Goal: Task Accomplishment & Management: Manage account settings

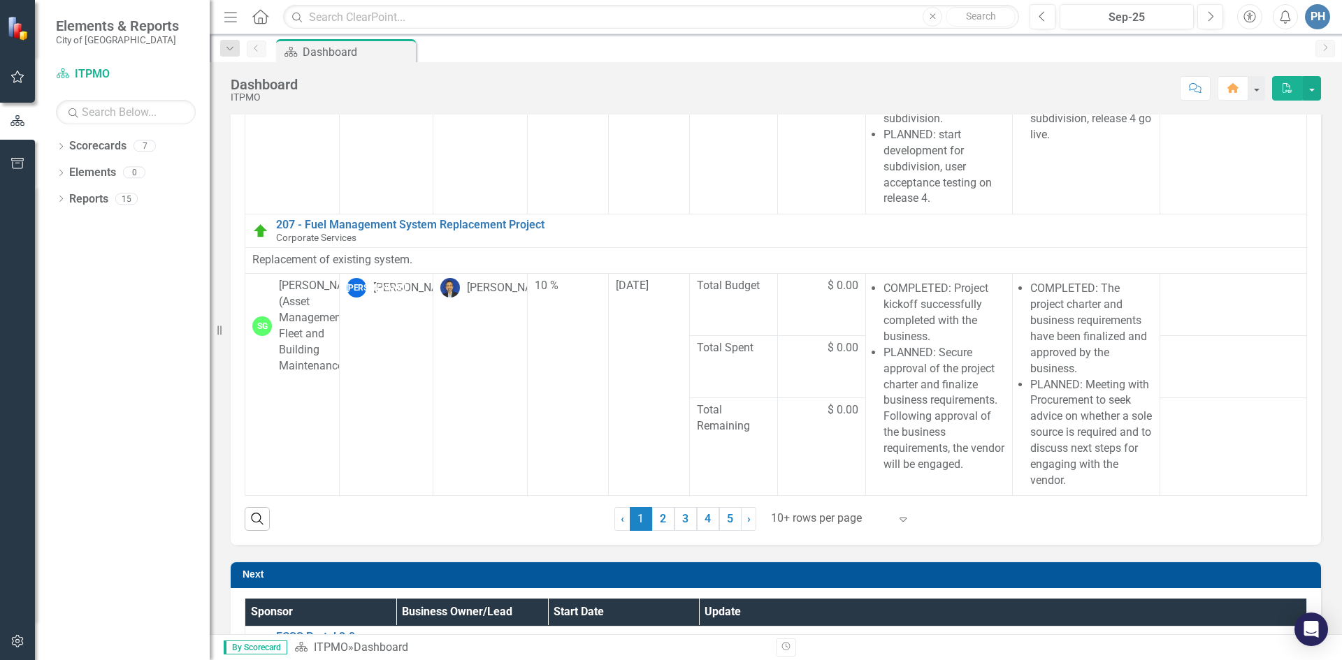
scroll to position [769, 0]
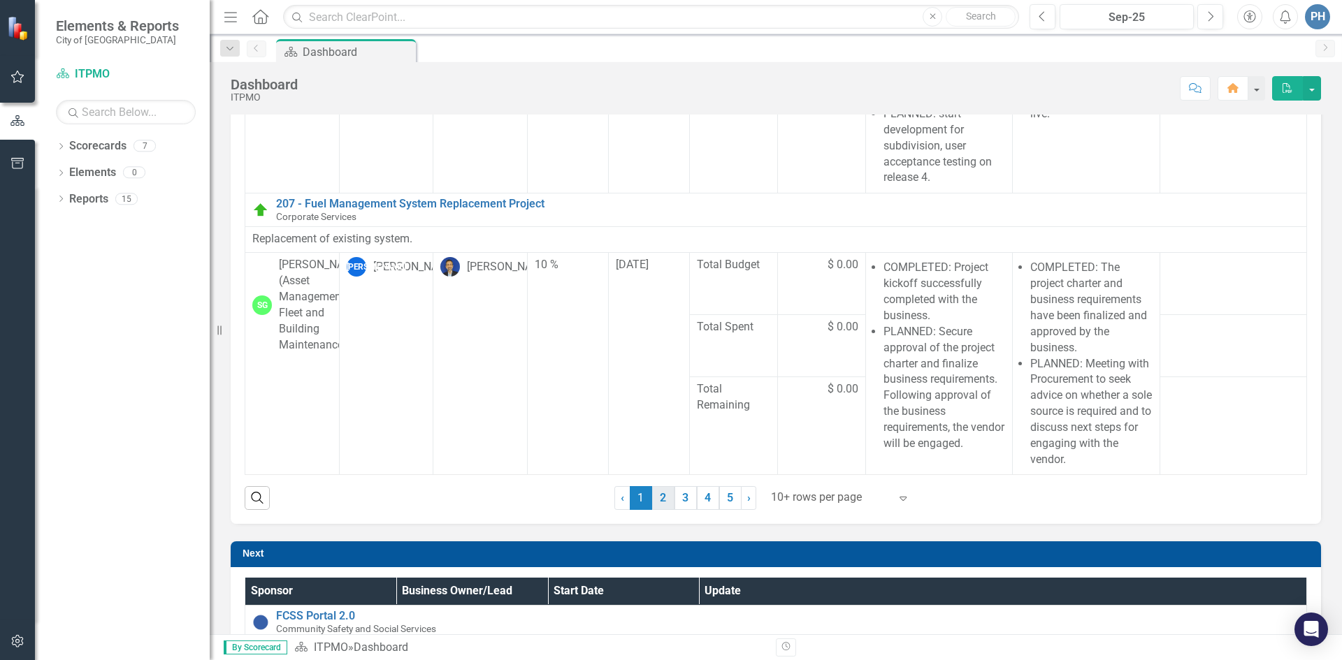
click at [661, 502] on link "2" at bounding box center [663, 498] width 22 height 24
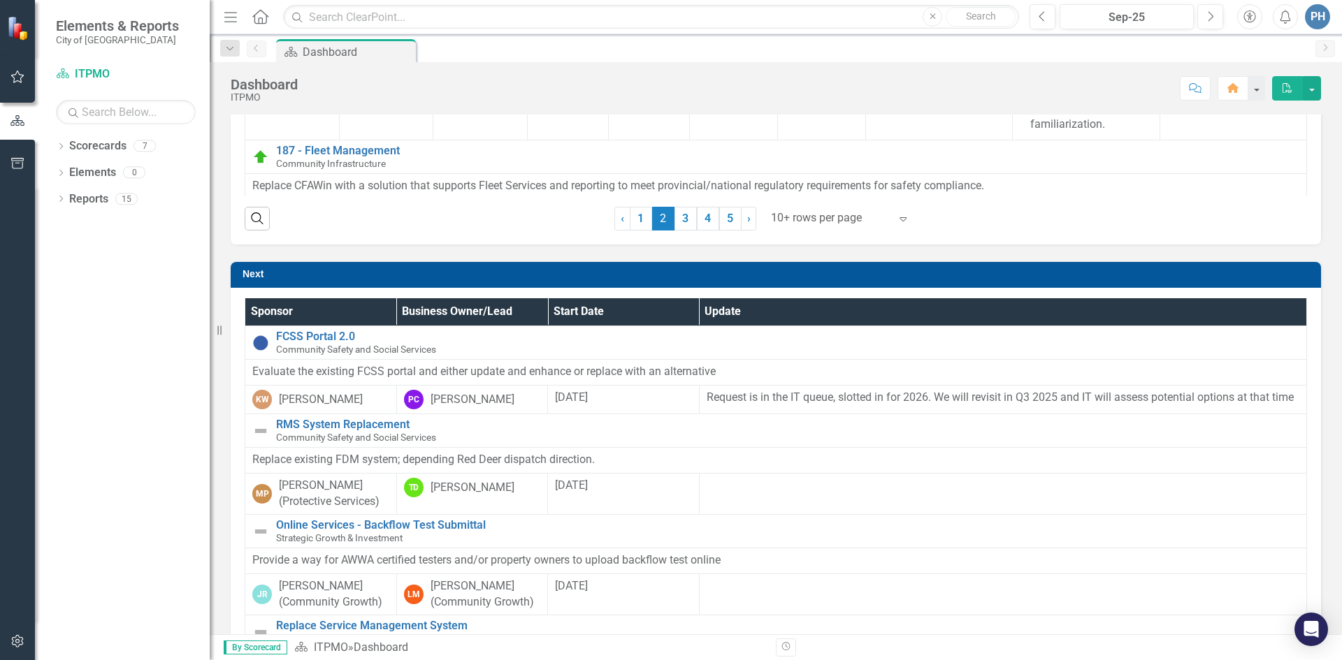
scroll to position [63, 0]
click at [678, 215] on link "3" at bounding box center [685, 219] width 22 height 24
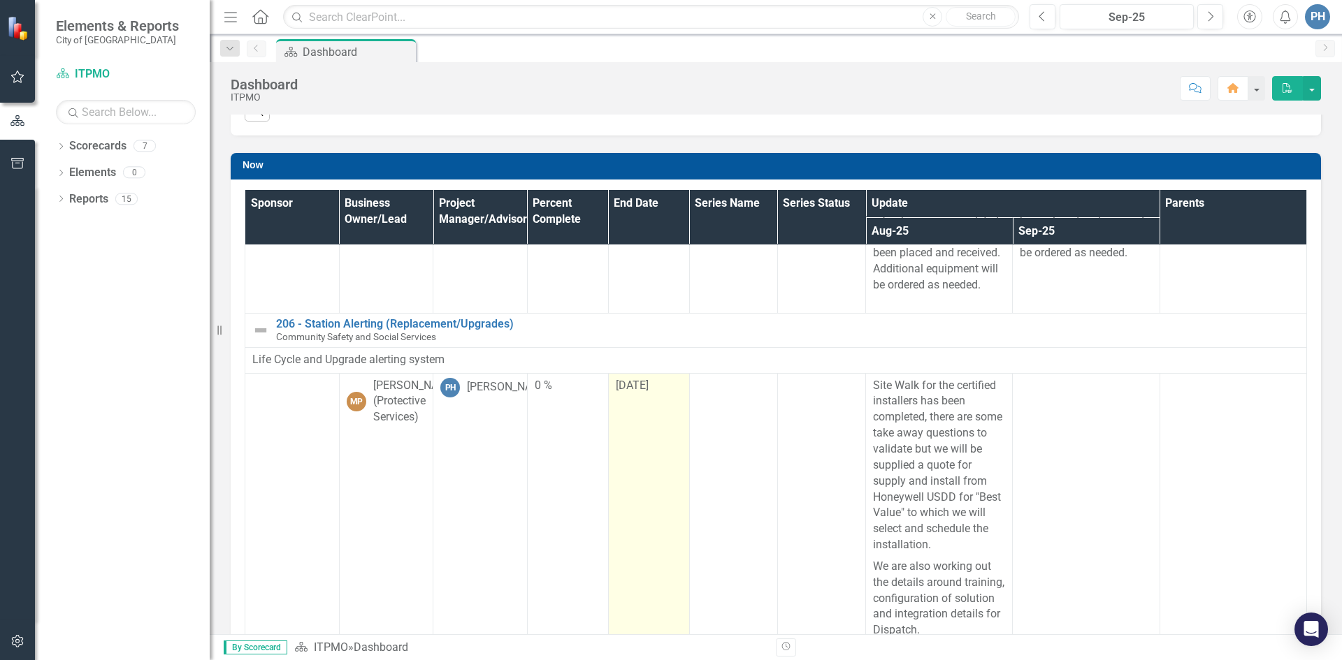
scroll to position [460, 0]
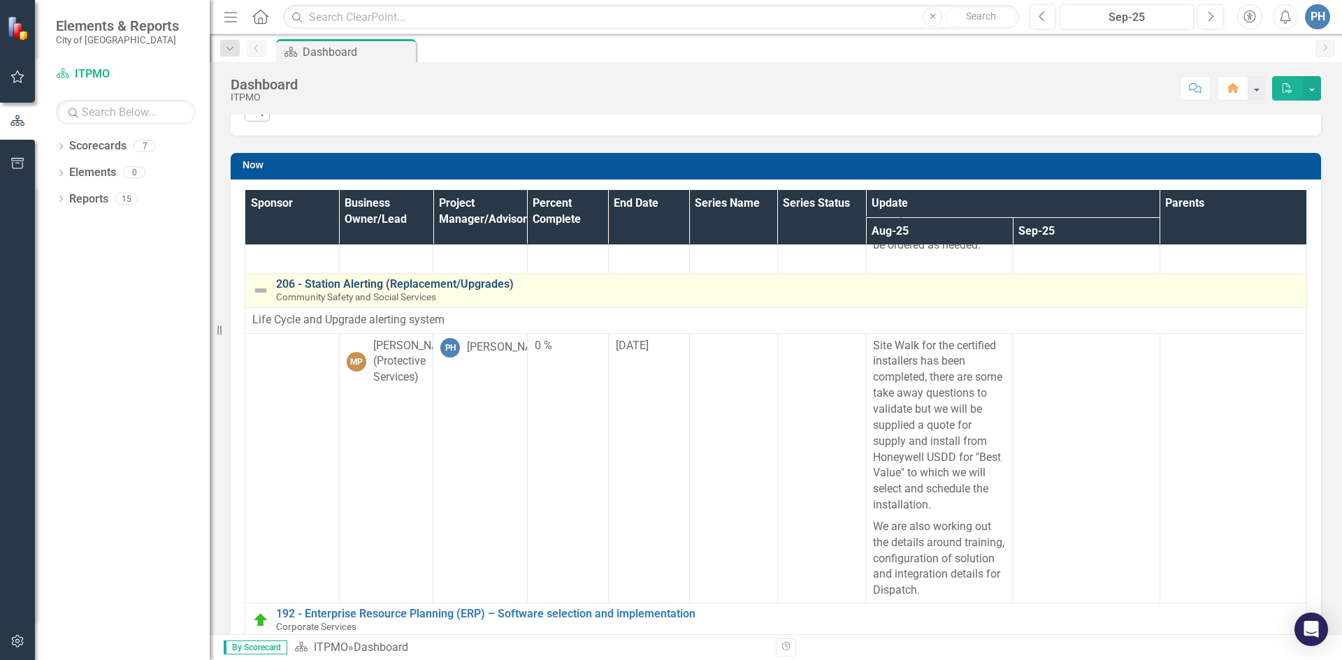
click at [375, 282] on link "206 - Station Alerting (Replacement/Upgrades)" at bounding box center [787, 284] width 1023 height 13
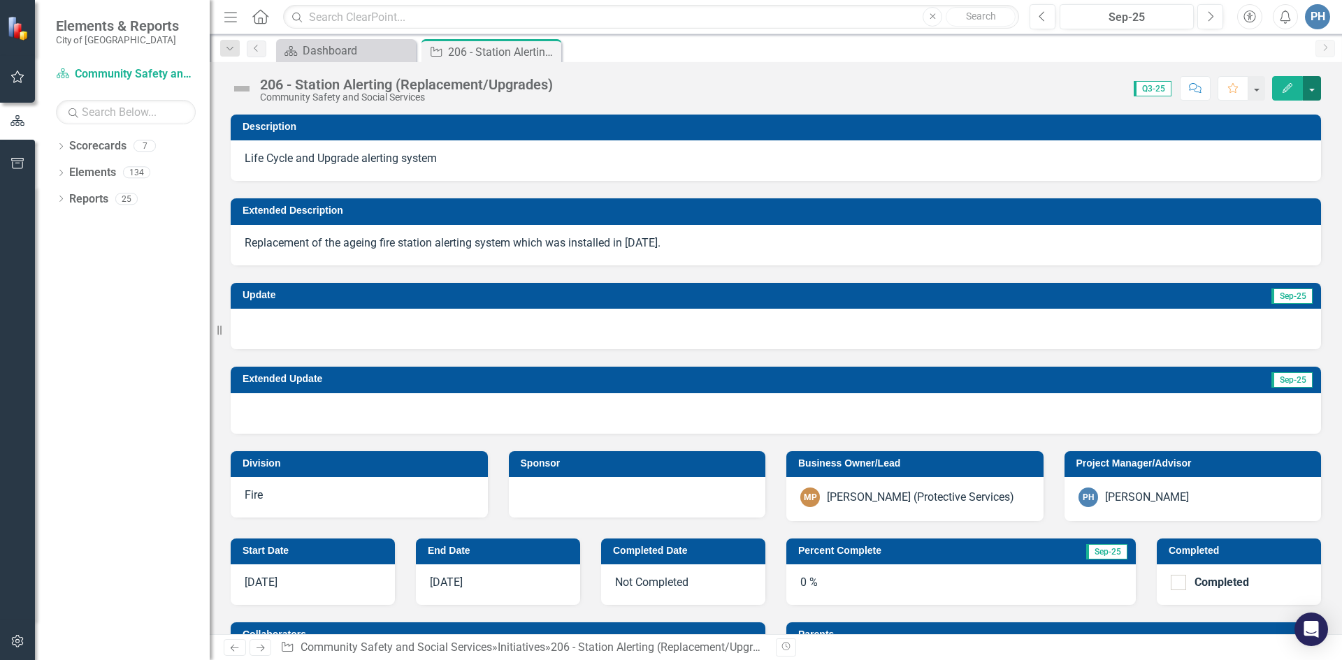
click at [1317, 80] on button "button" at bounding box center [1311, 88] width 18 height 24
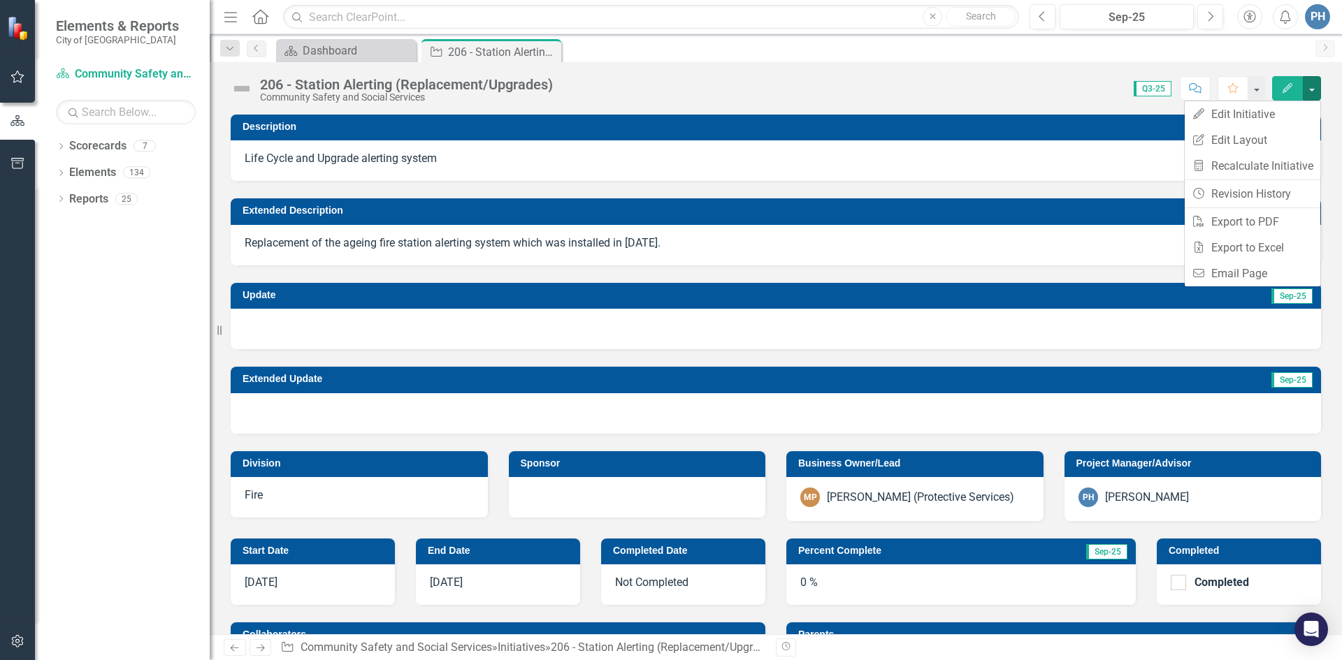
click at [1289, 91] on icon "Edit" at bounding box center [1287, 88] width 13 height 10
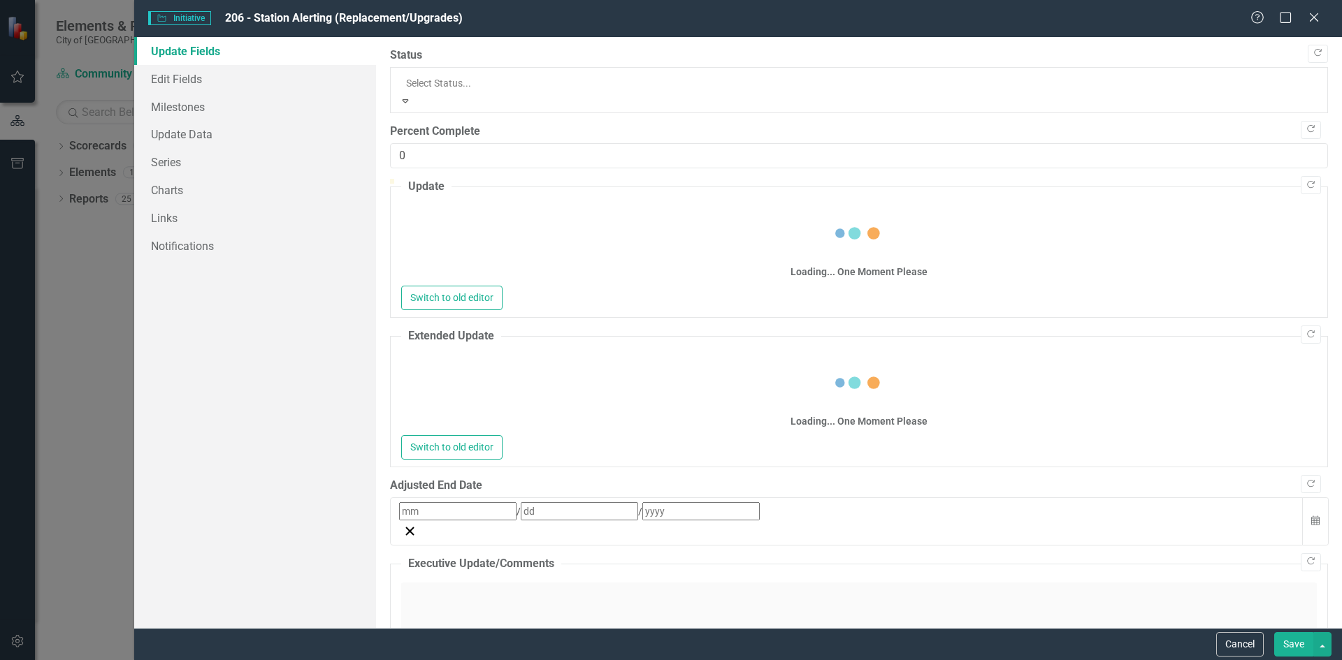
click at [618, 85] on div at bounding box center [859, 83] width 906 height 17
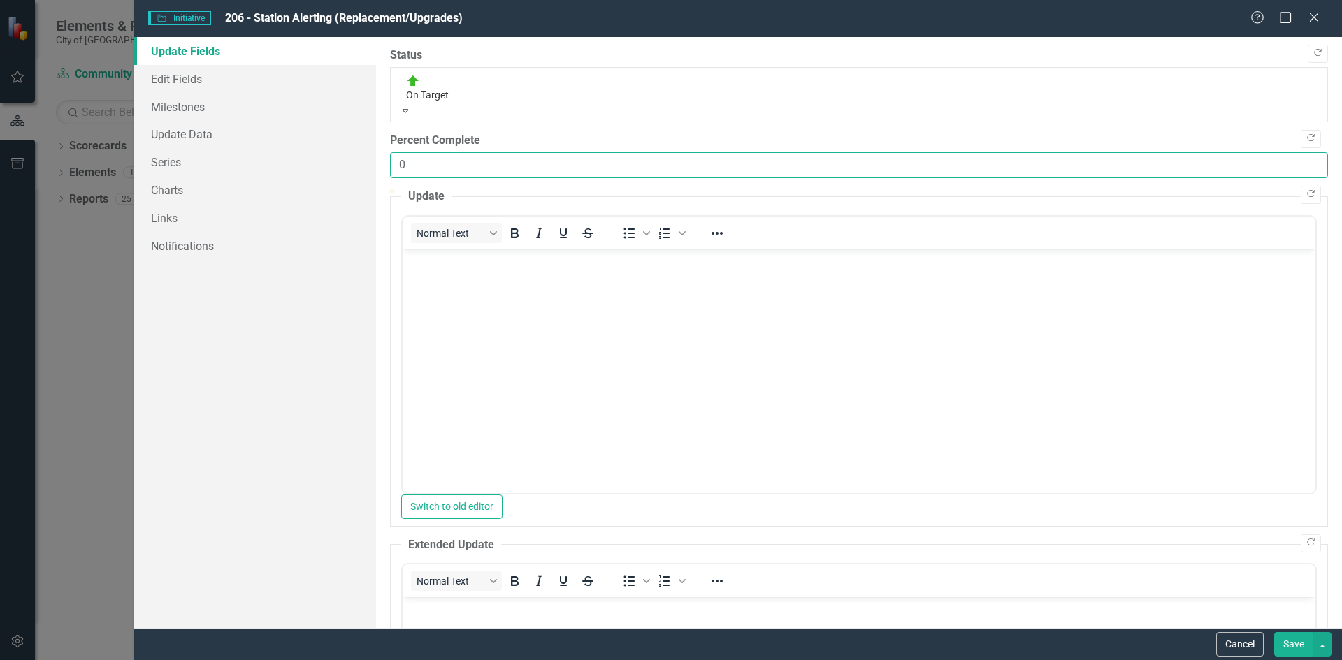
click at [460, 152] on input "0" at bounding box center [859, 165] width 938 height 26
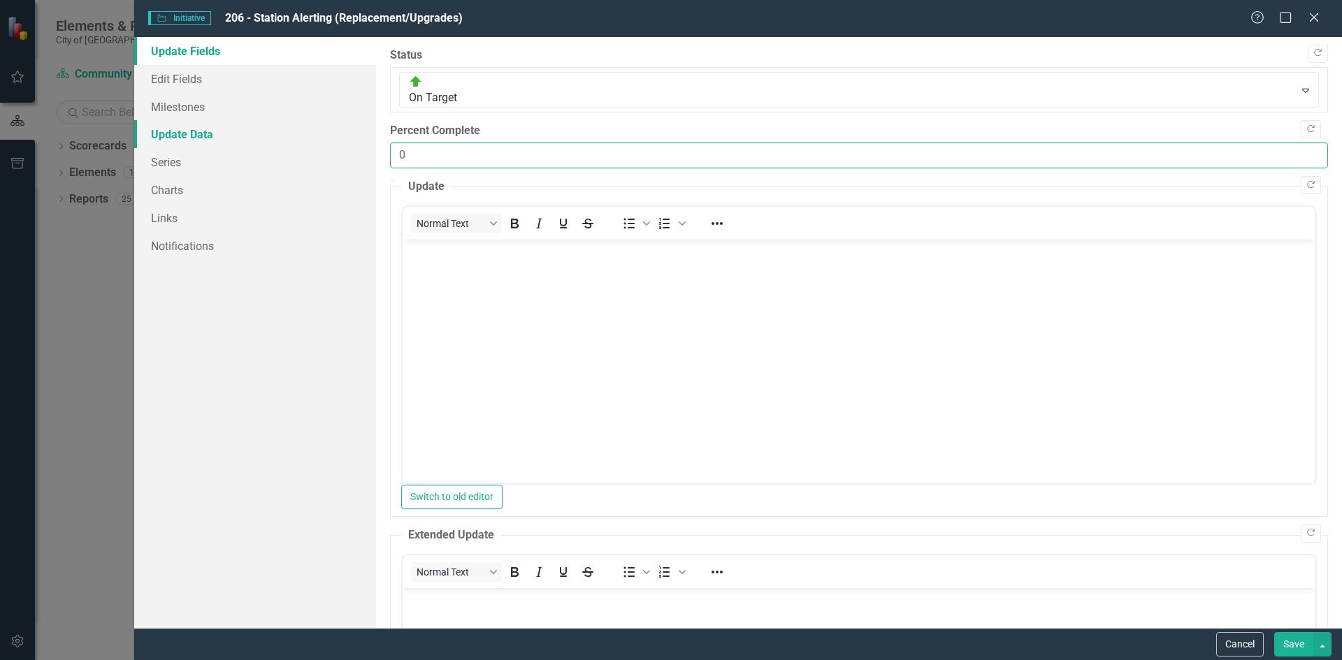
drag, startPoint x: 436, startPoint y: 132, endPoint x: 327, endPoint y: 136, distance: 109.1
click at [327, 136] on div "Update Fields Edit Fields Milestones Update Data Series Charts Links Notificati…" at bounding box center [737, 332] width 1207 height 591
type input "25"
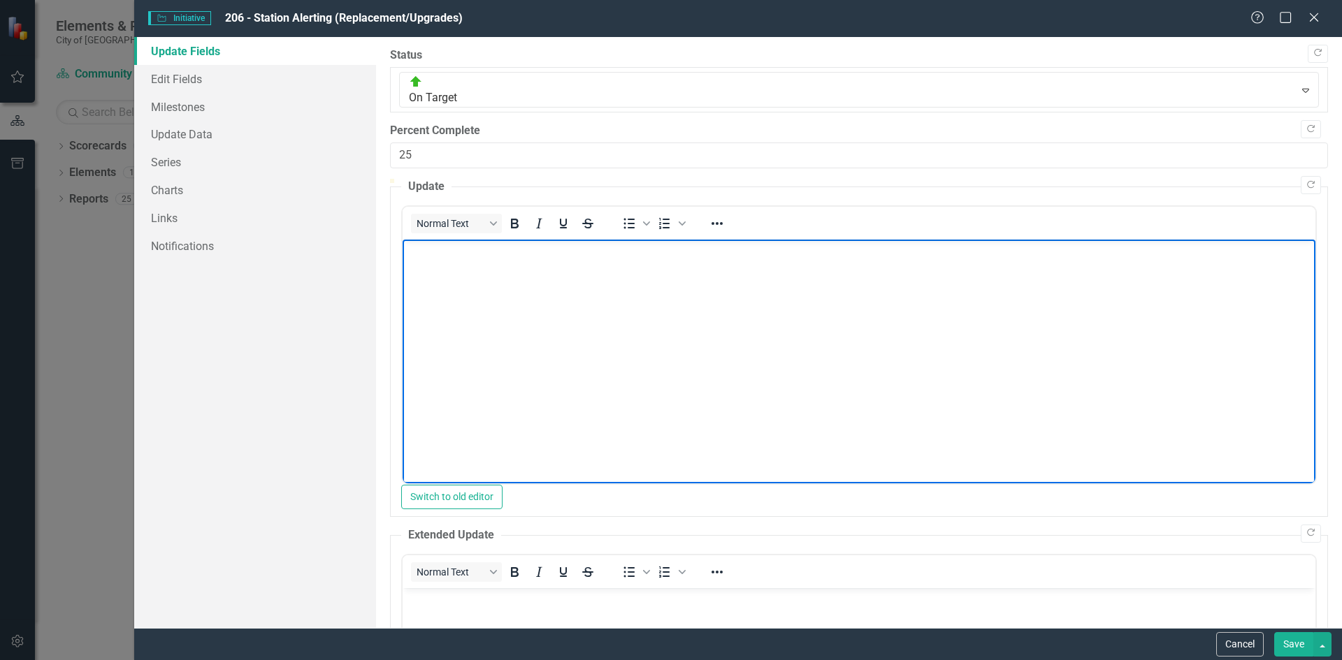
click at [470, 270] on body "Rich Text Area. Press ALT-0 for help." at bounding box center [858, 344] width 913 height 210
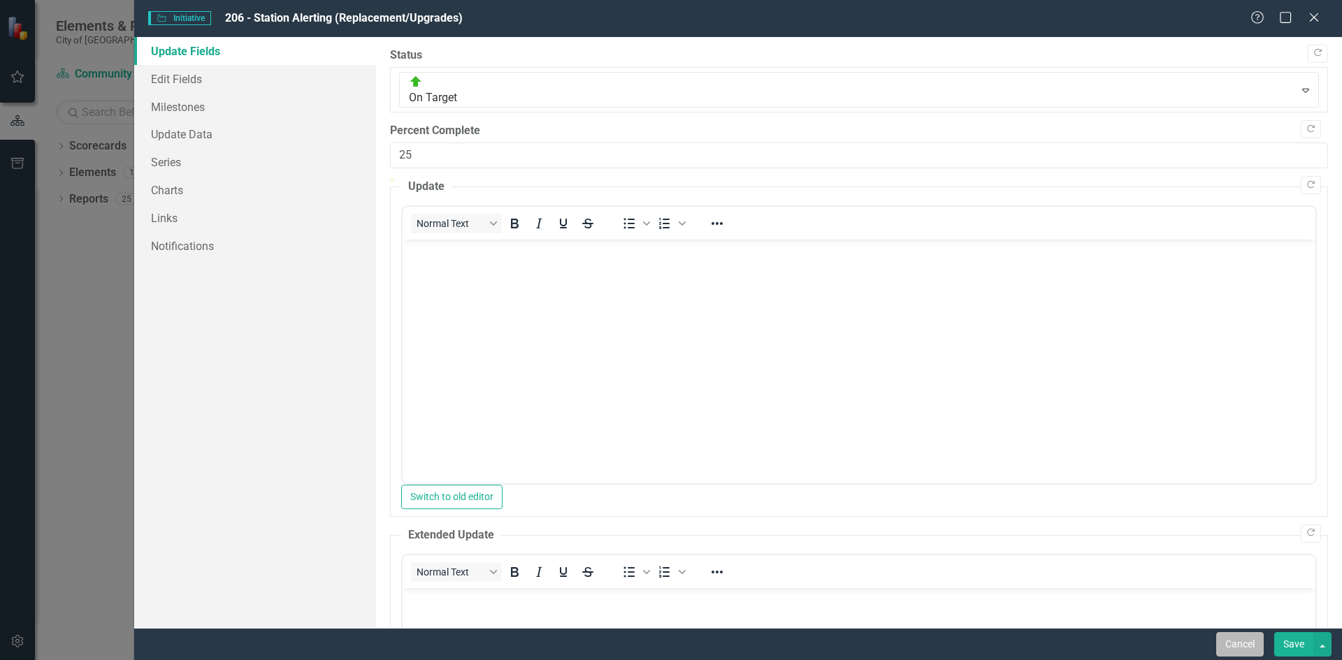
click at [1238, 638] on button "Cancel" at bounding box center [1240, 644] width 48 height 24
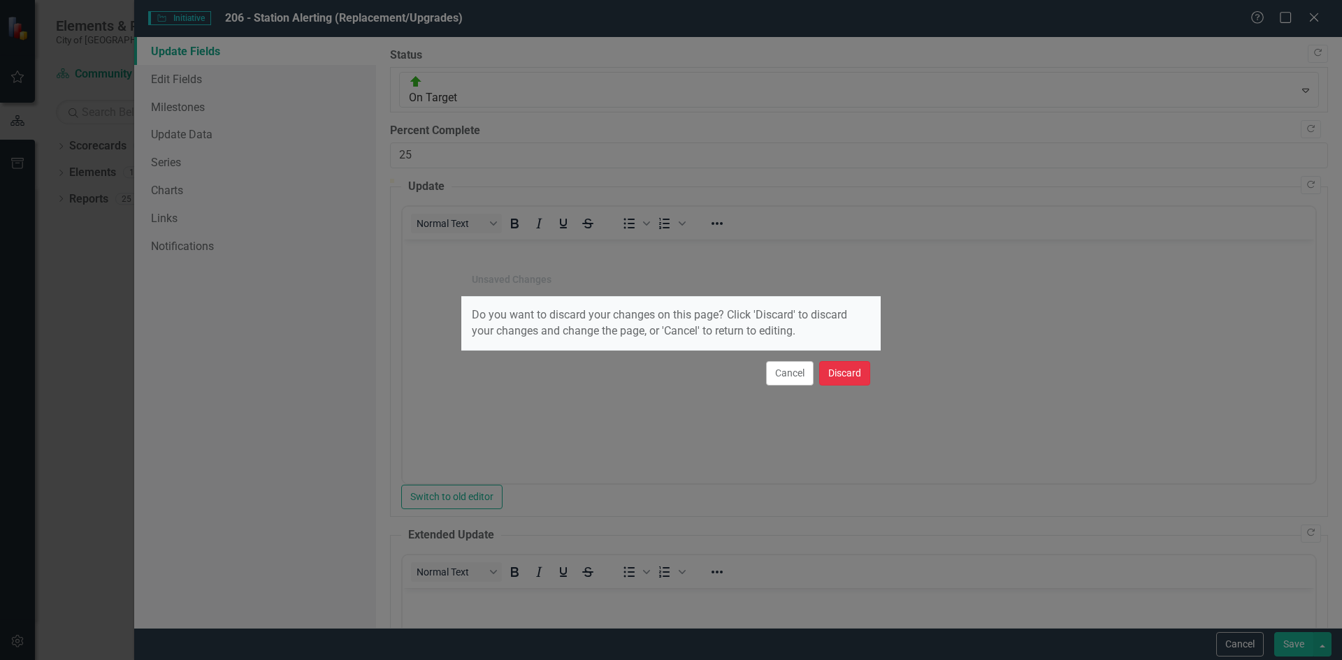
click at [848, 369] on button "Discard" at bounding box center [844, 373] width 51 height 24
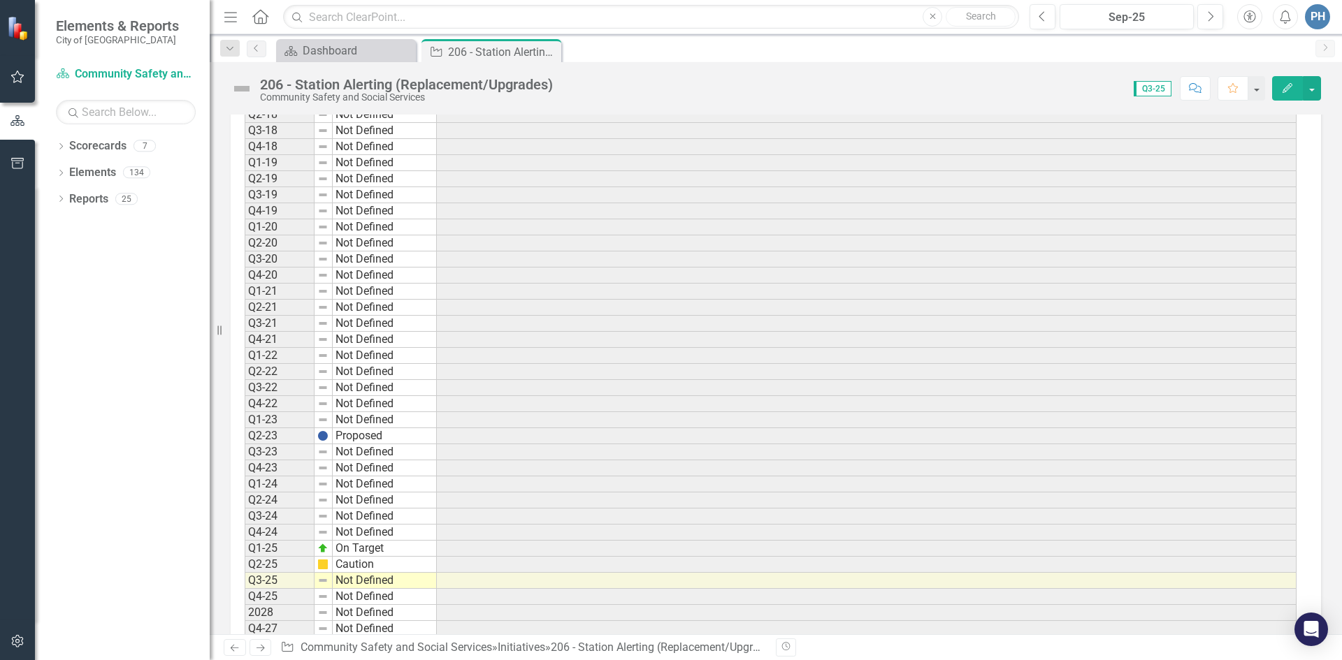
scroll to position [1442, 0]
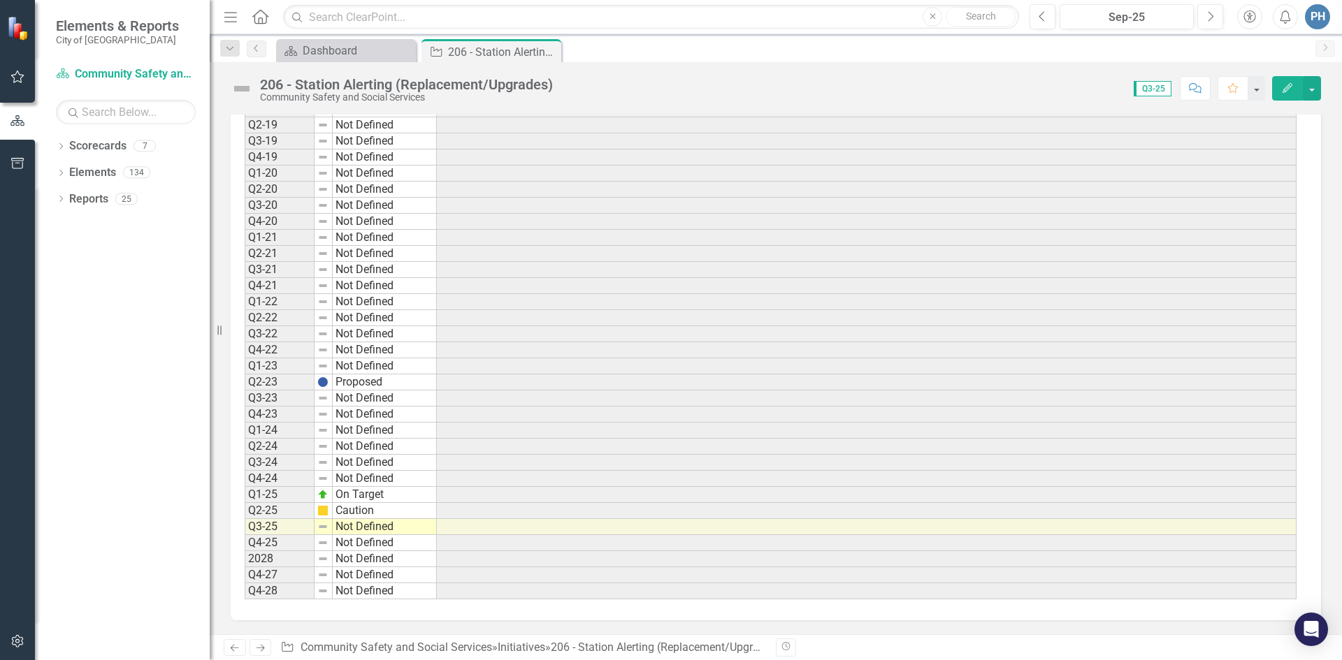
click at [403, 493] on td "On Target" at bounding box center [385, 495] width 104 height 16
click at [369, 495] on td "On Target" at bounding box center [385, 495] width 104 height 16
click at [269, 495] on td "Q1-25" at bounding box center [280, 495] width 70 height 16
click at [347, 511] on td "Caution" at bounding box center [385, 511] width 104 height 16
click at [321, 514] on img at bounding box center [322, 510] width 11 height 11
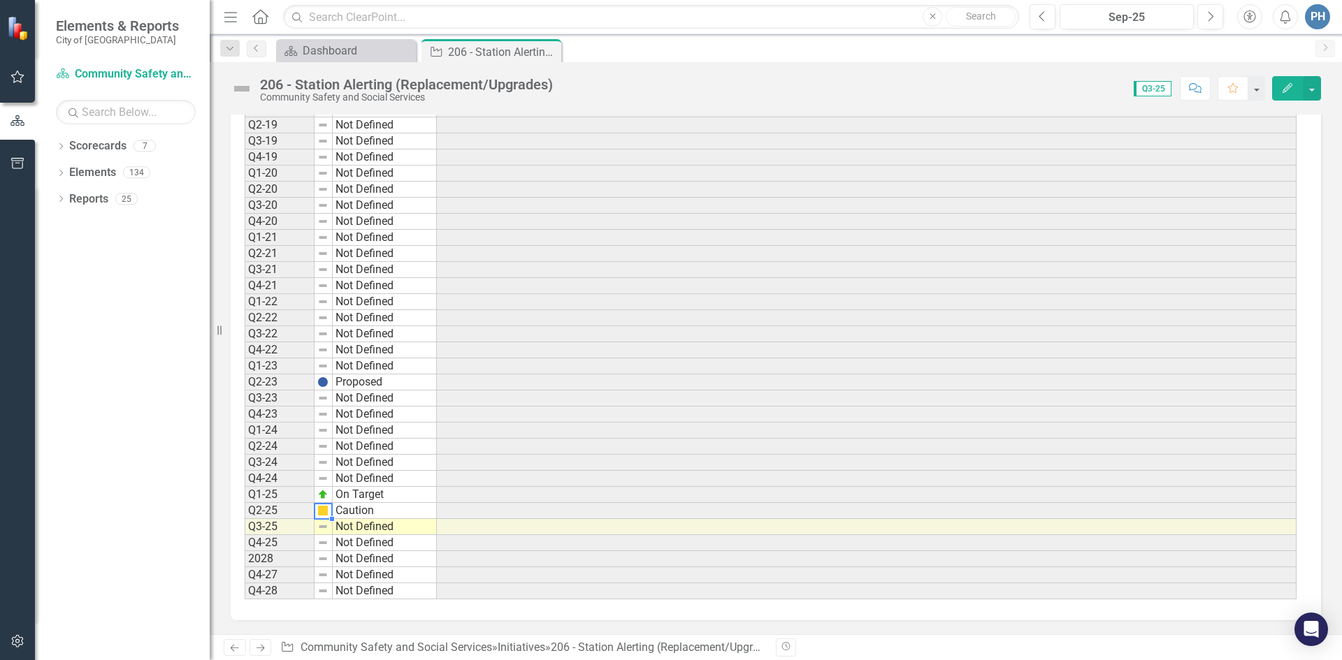
click at [277, 516] on td "Q2-25" at bounding box center [280, 511] width 70 height 16
click at [366, 516] on td "Caution" at bounding box center [385, 511] width 104 height 16
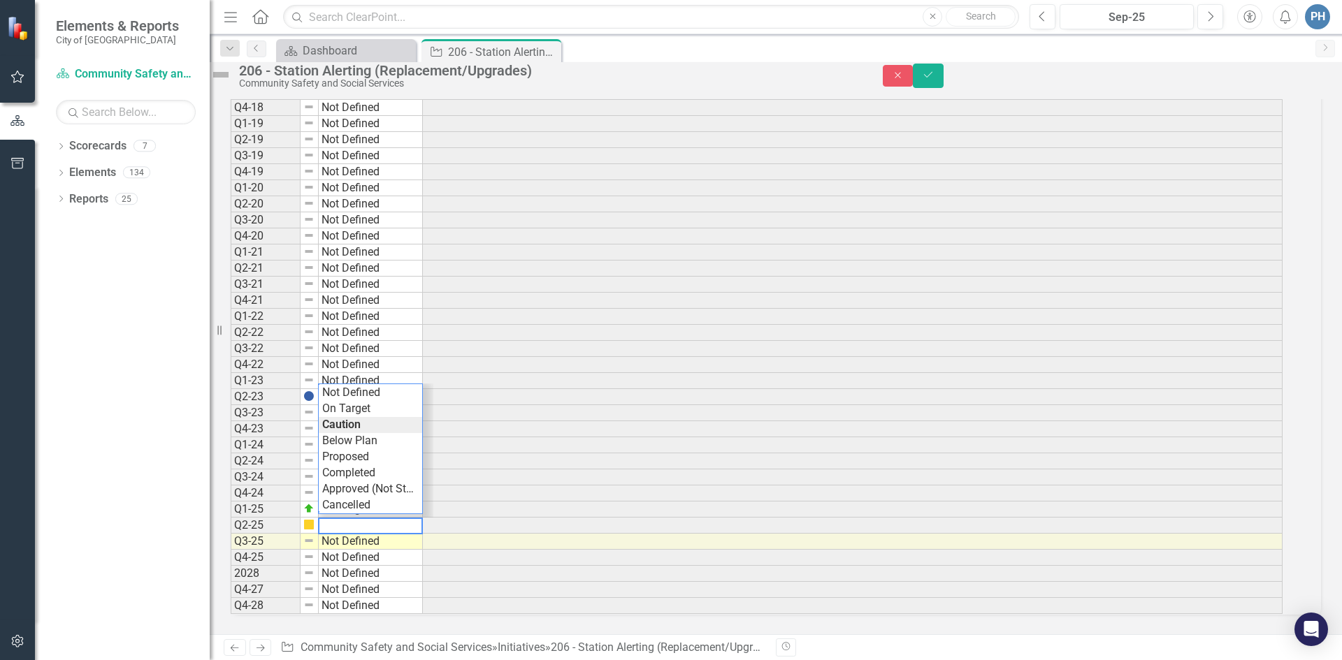
scroll to position [1450, 0]
click at [299, 518] on td "Q2-25" at bounding box center [266, 526] width 70 height 16
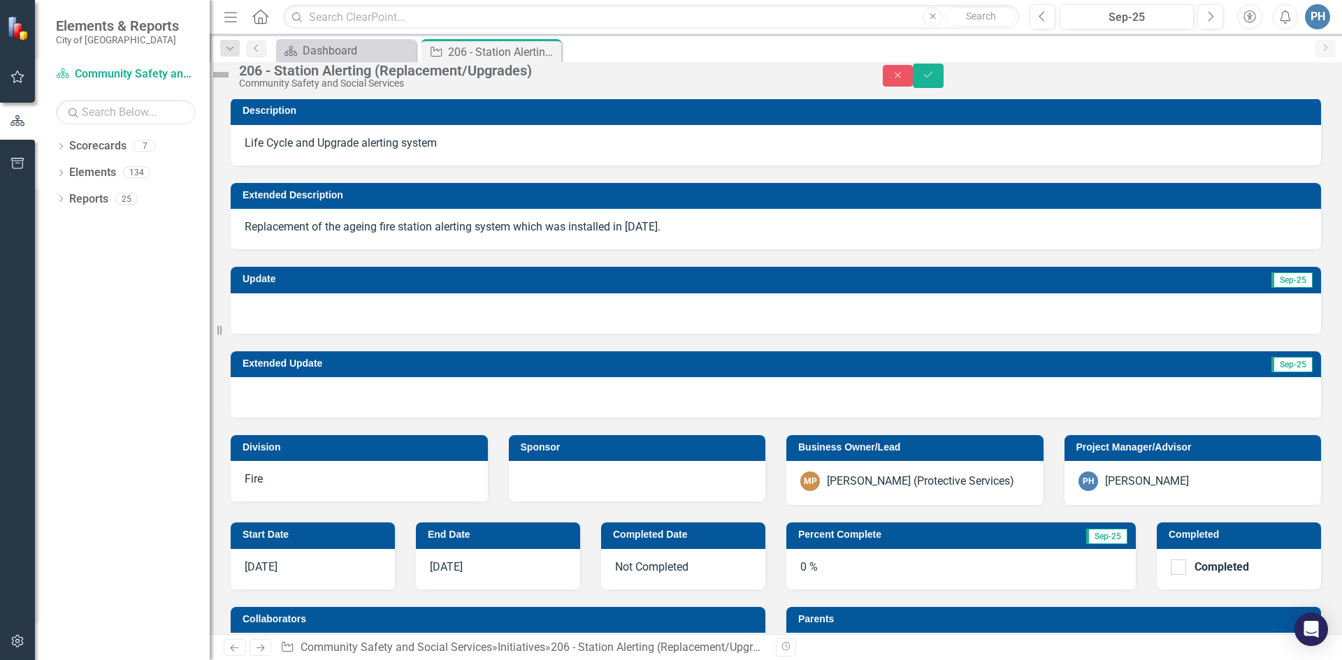
scroll to position [0, 0]
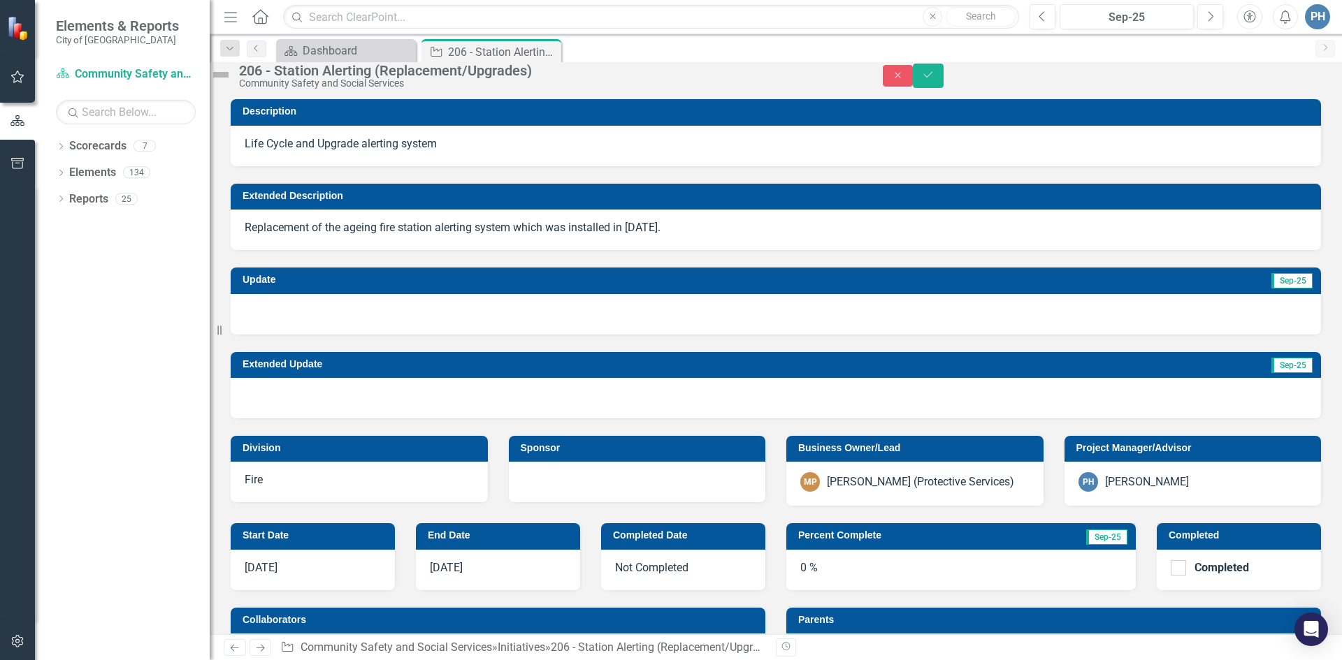
click at [1055, 117] on h3 "Description" at bounding box center [777, 111] width 1071 height 10
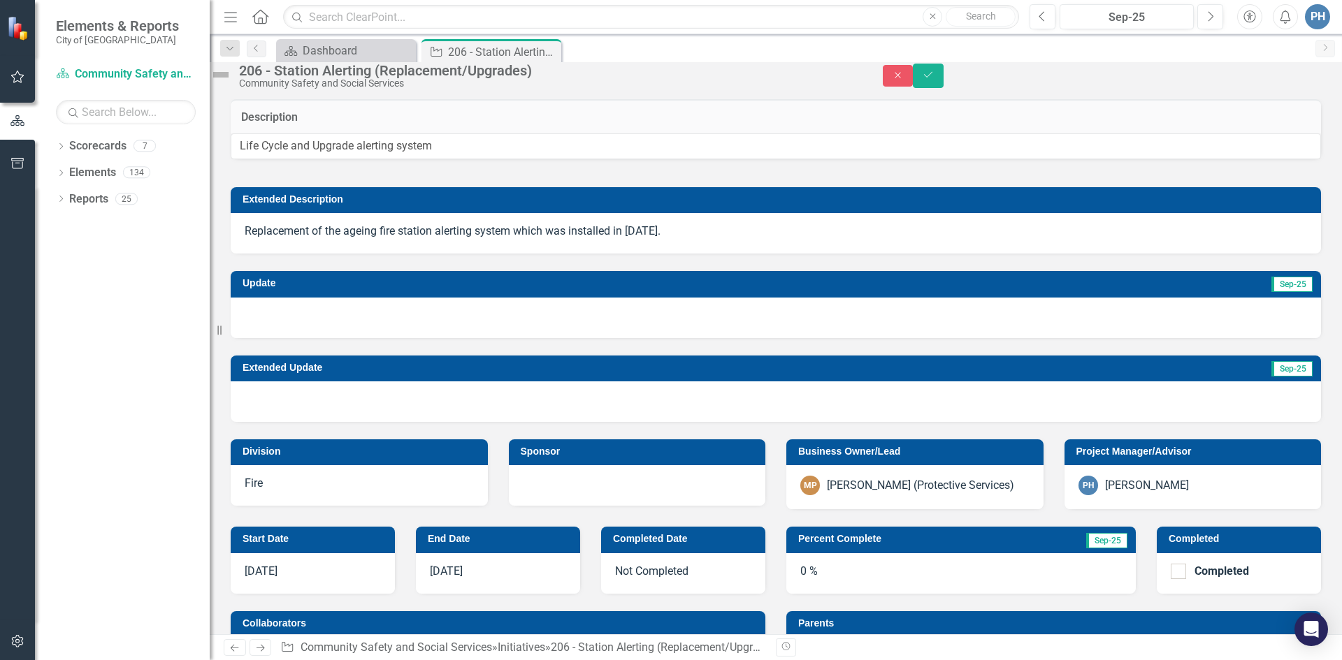
click at [361, 159] on div "Life Cycle and Upgrade alerting system" at bounding box center [776, 146] width 1090 height 26
click at [494, 55] on div "206 - Station Alerting (Replacement/Upgrades)" at bounding box center [485, 51] width 75 height 17
click at [551, 55] on icon "Close" at bounding box center [548, 51] width 14 height 11
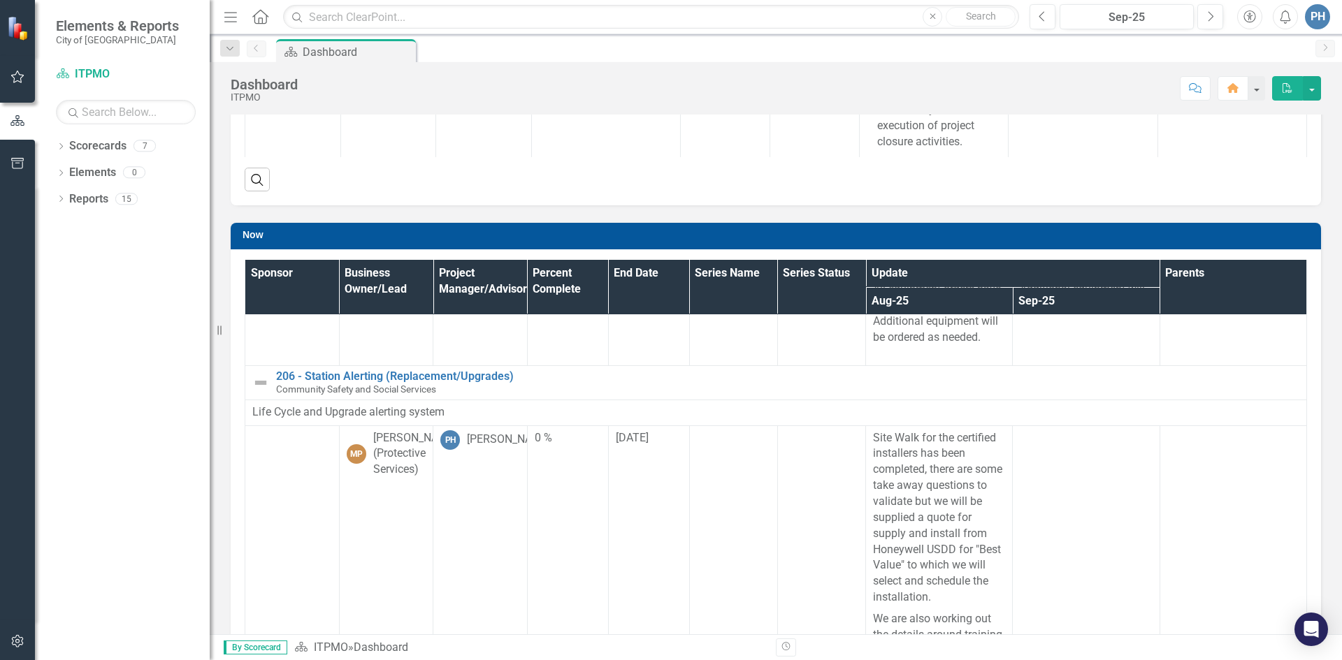
scroll to position [419, 0]
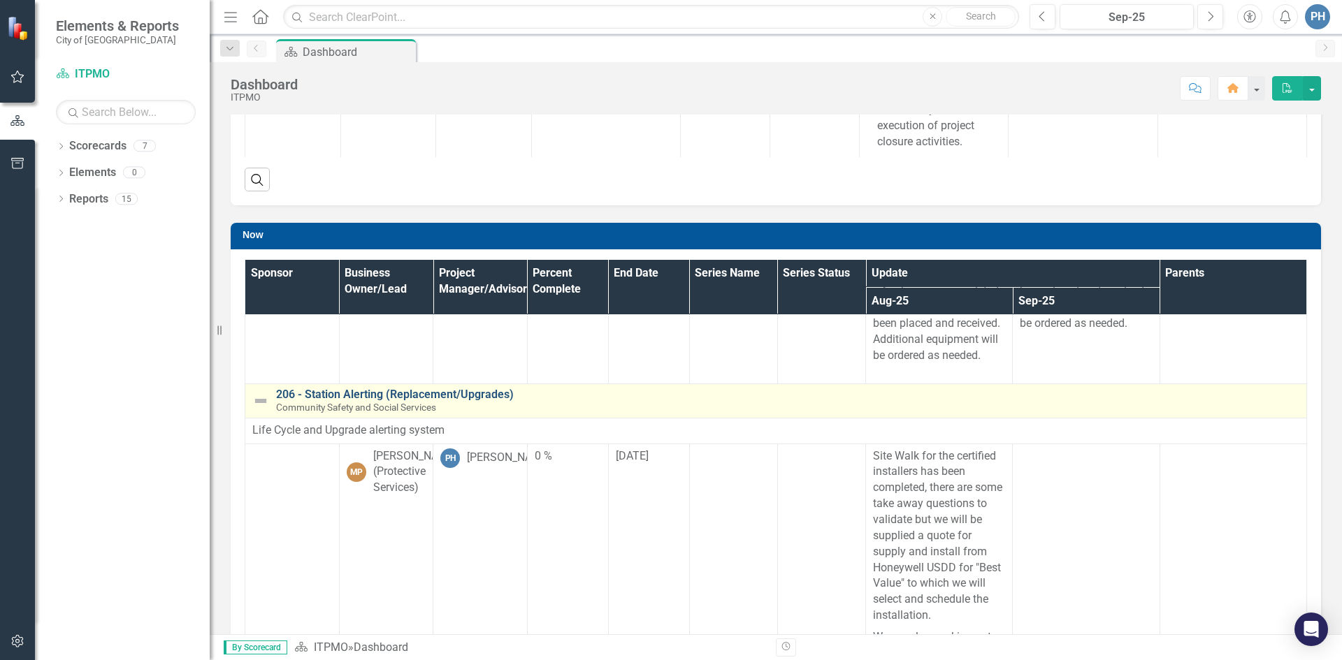
click at [409, 393] on link "206 - Station Alerting (Replacement/Upgrades)" at bounding box center [787, 394] width 1023 height 13
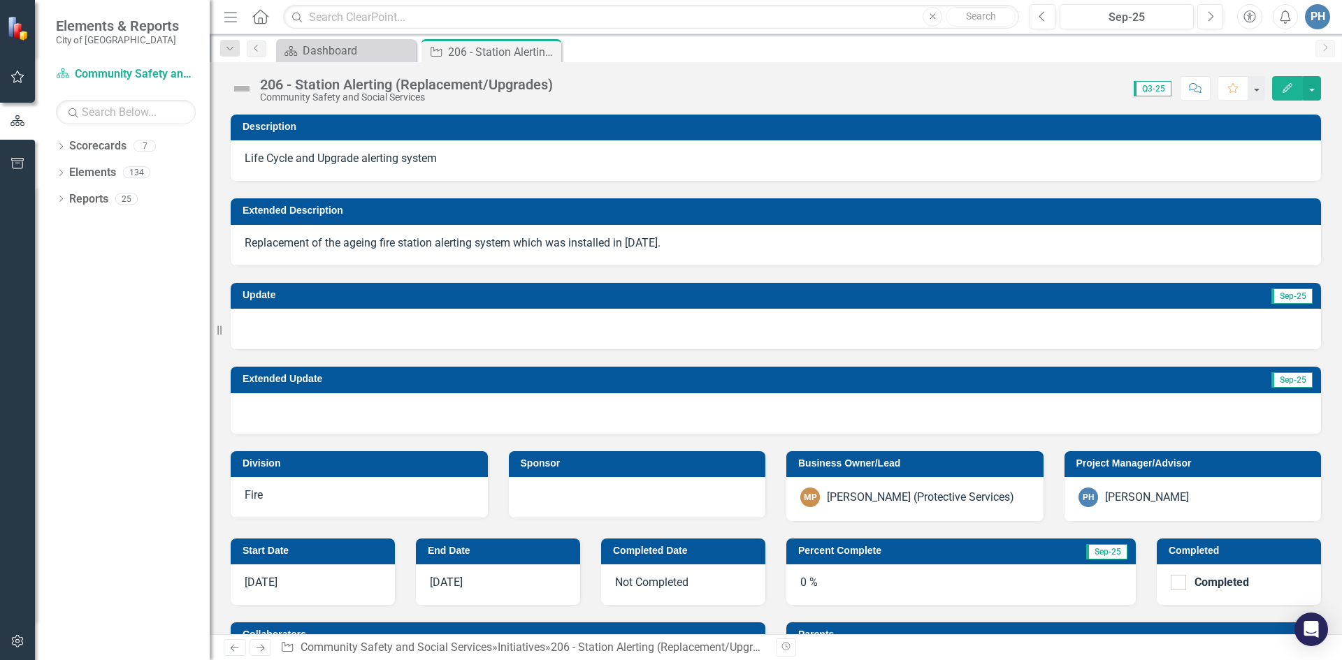
drag, startPoint x: 439, startPoint y: 317, endPoint x: 421, endPoint y: 320, distance: 18.4
click at [437, 317] on div at bounding box center [776, 329] width 1090 height 41
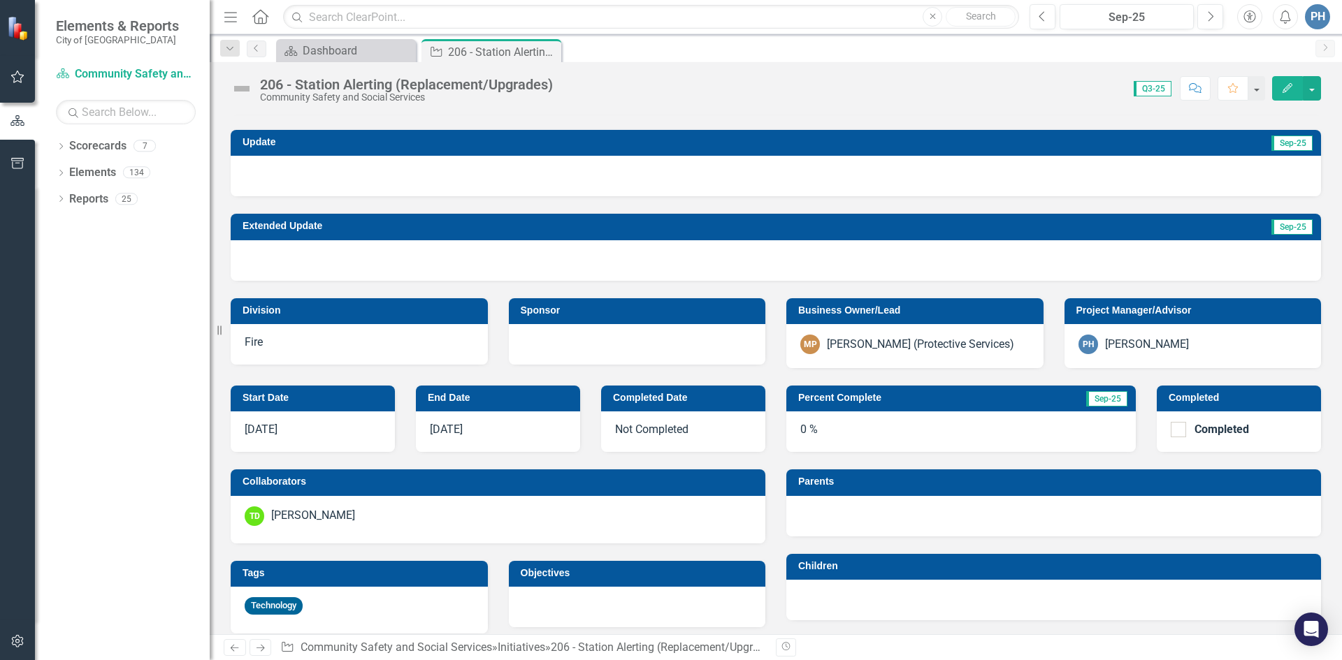
scroll to position [70, 0]
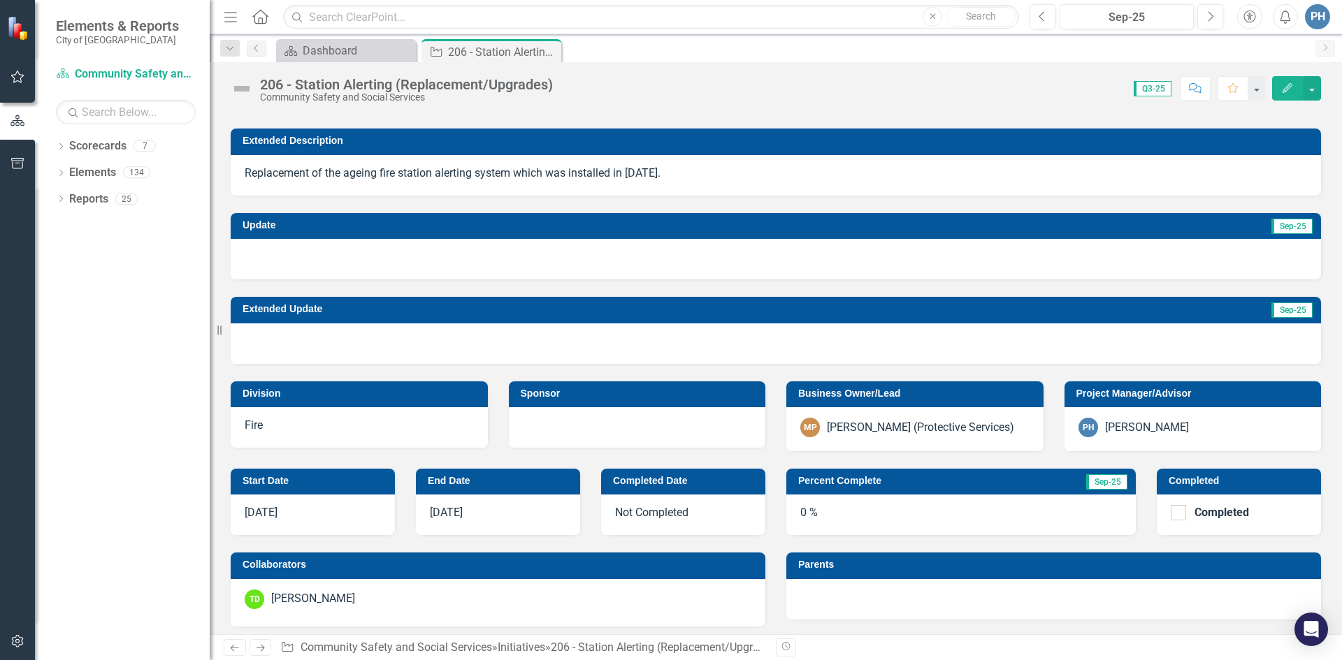
click at [1284, 88] on icon "Edit" at bounding box center [1287, 88] width 13 height 10
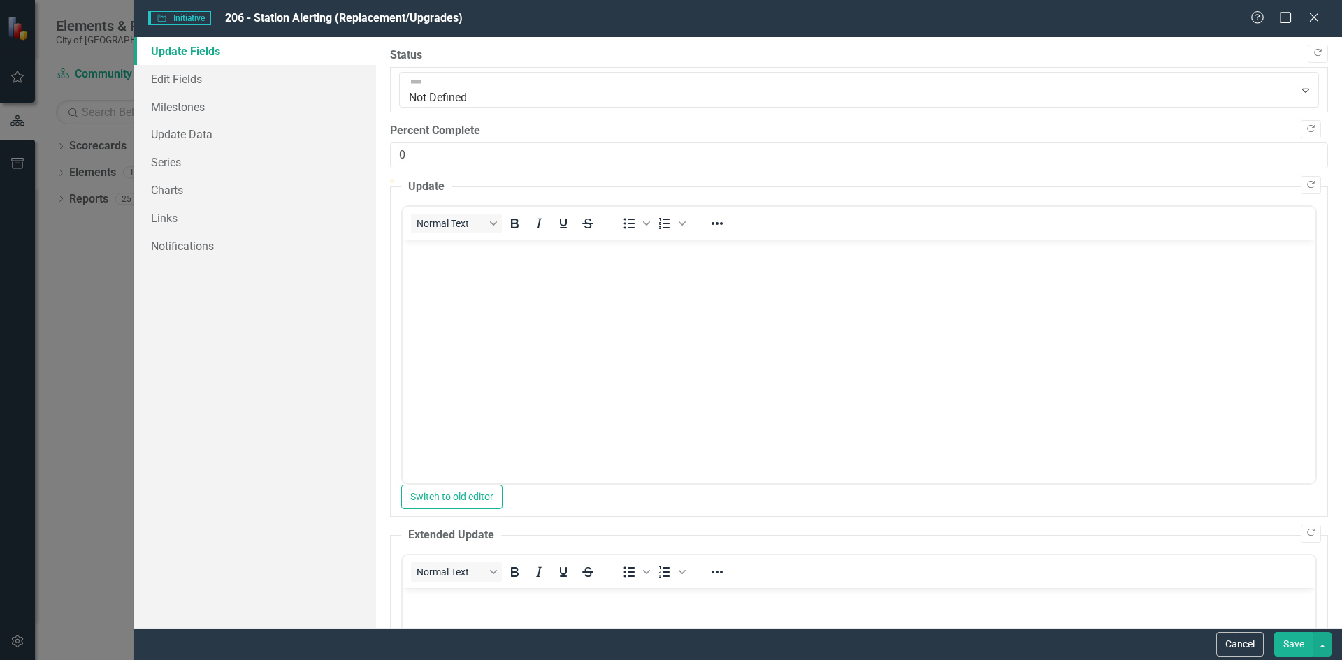
scroll to position [0, 0]
click at [488, 77] on div at bounding box center [859, 83] width 906 height 17
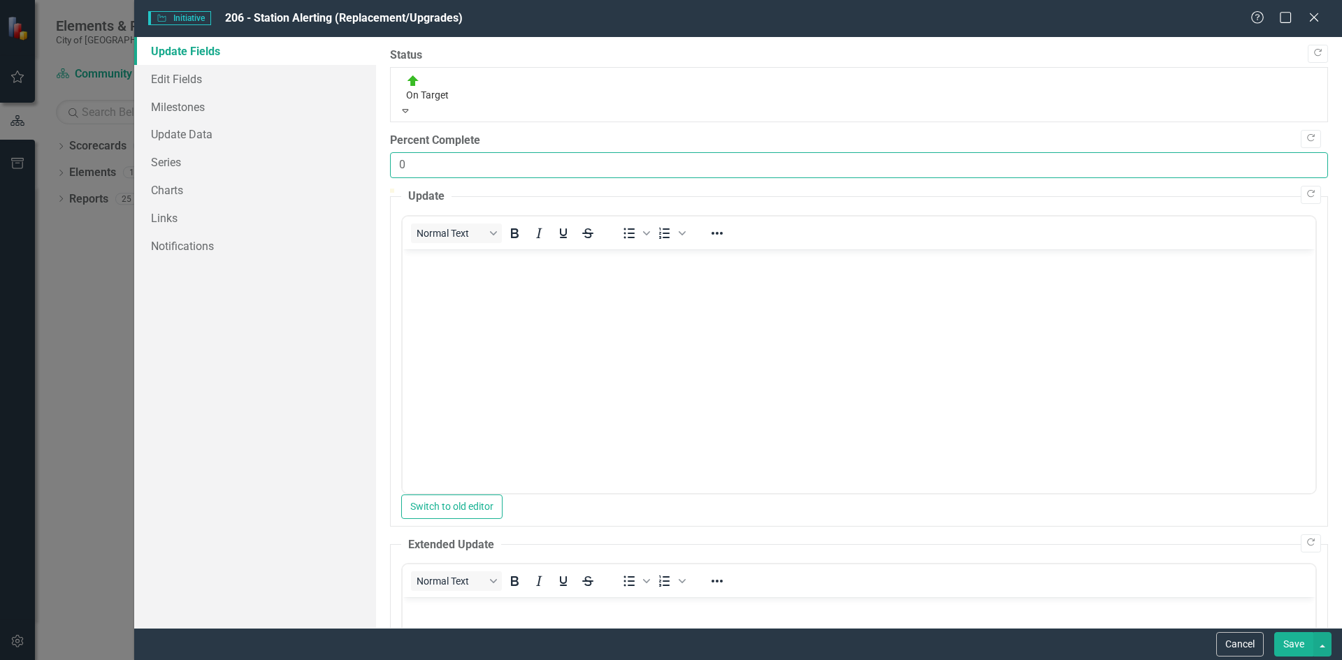
click at [446, 152] on input "0" at bounding box center [859, 165] width 938 height 26
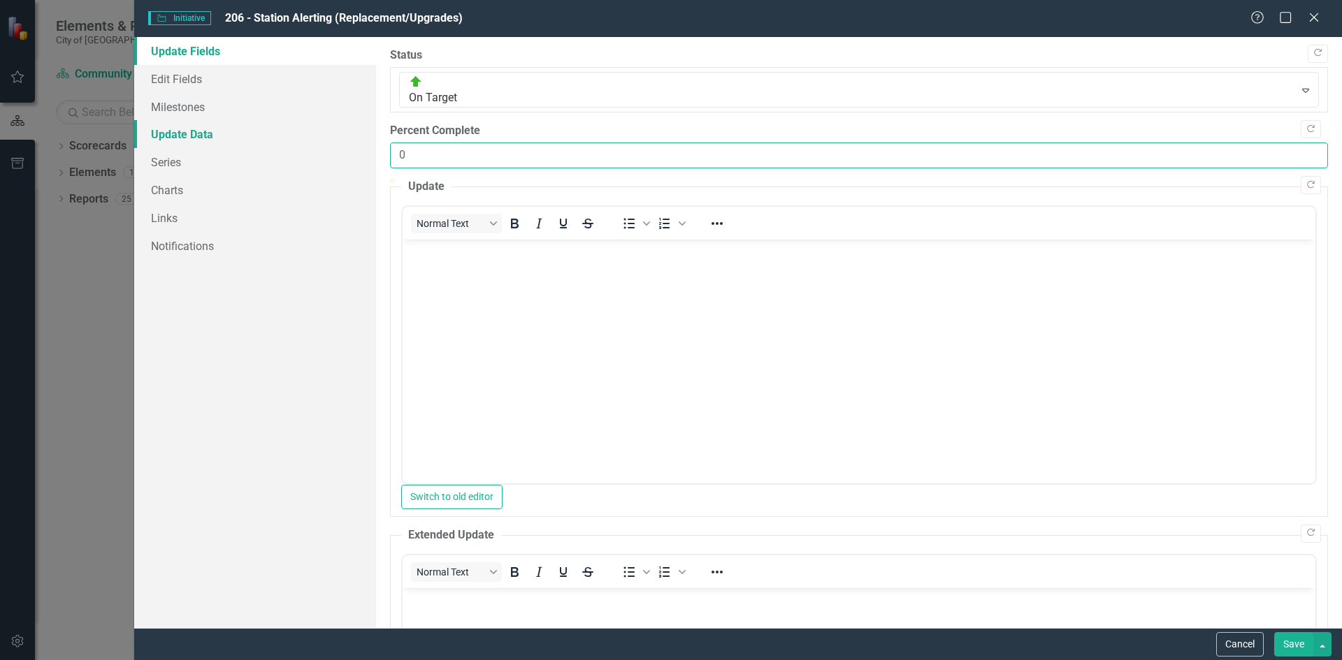
drag, startPoint x: 435, startPoint y: 131, endPoint x: 333, endPoint y: 136, distance: 102.8
click at [333, 136] on div "Update Fields Edit Fields Milestones Update Data Series Charts Links Notificati…" at bounding box center [737, 332] width 1207 height 591
type input "25"
click at [514, 268] on body "Rich Text Area. Press ALT-0 for help." at bounding box center [858, 344] width 913 height 210
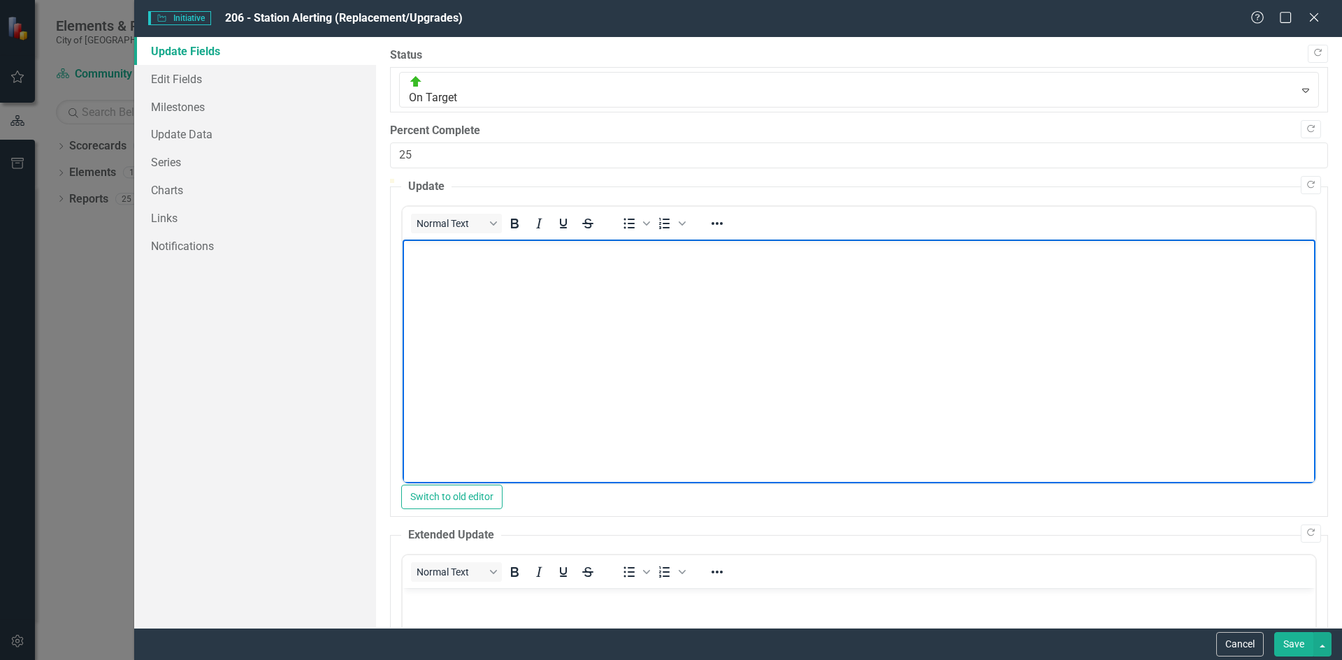
click at [472, 263] on body "Rich Text Area. Press ALT-0 for help." at bounding box center [858, 344] width 913 height 210
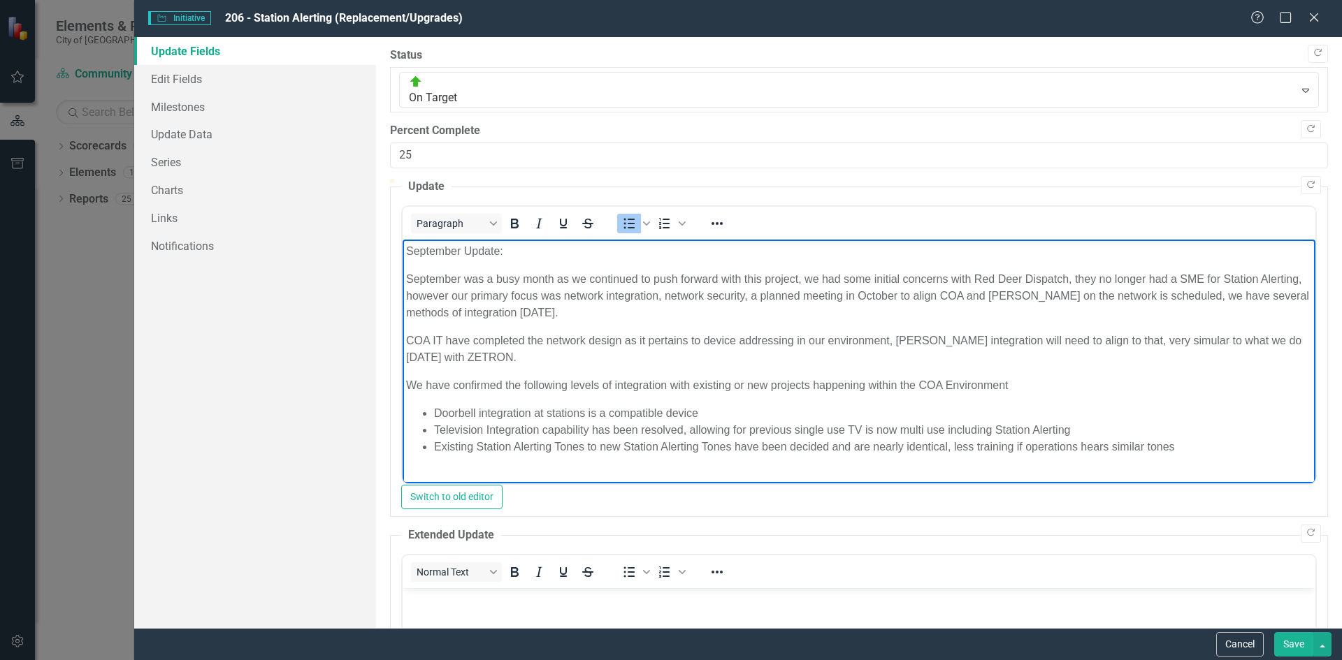
click at [1183, 439] on li "Existing Station Alerting Tones to new Station Alerting Tones have been decided…" at bounding box center [872, 446] width 878 height 17
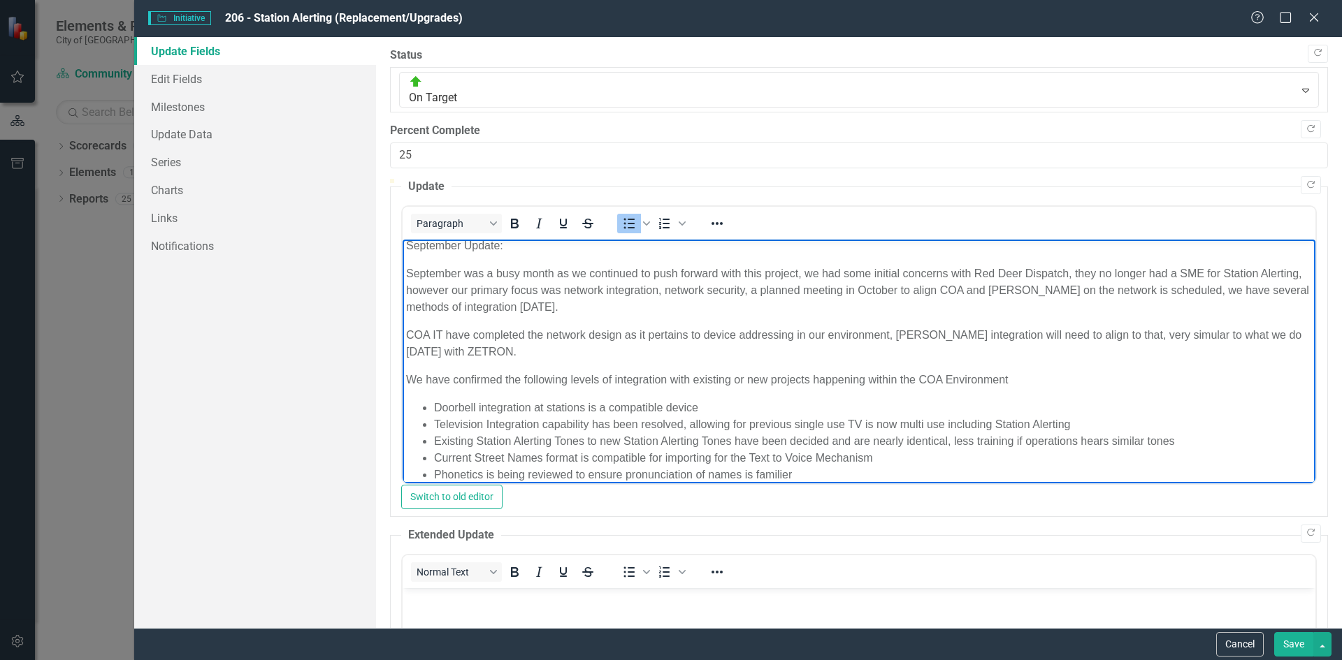
scroll to position [22, 0]
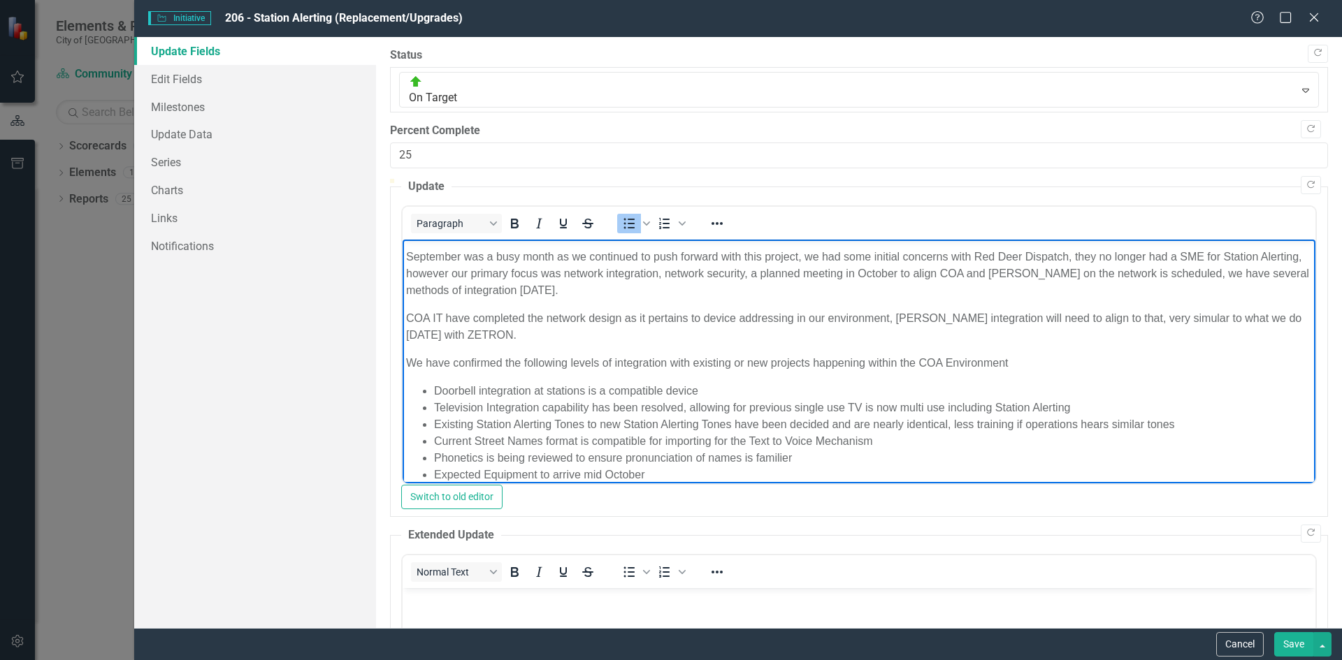
click at [656, 474] on li "Expected Equipment to arrive mid October" at bounding box center [872, 474] width 878 height 17
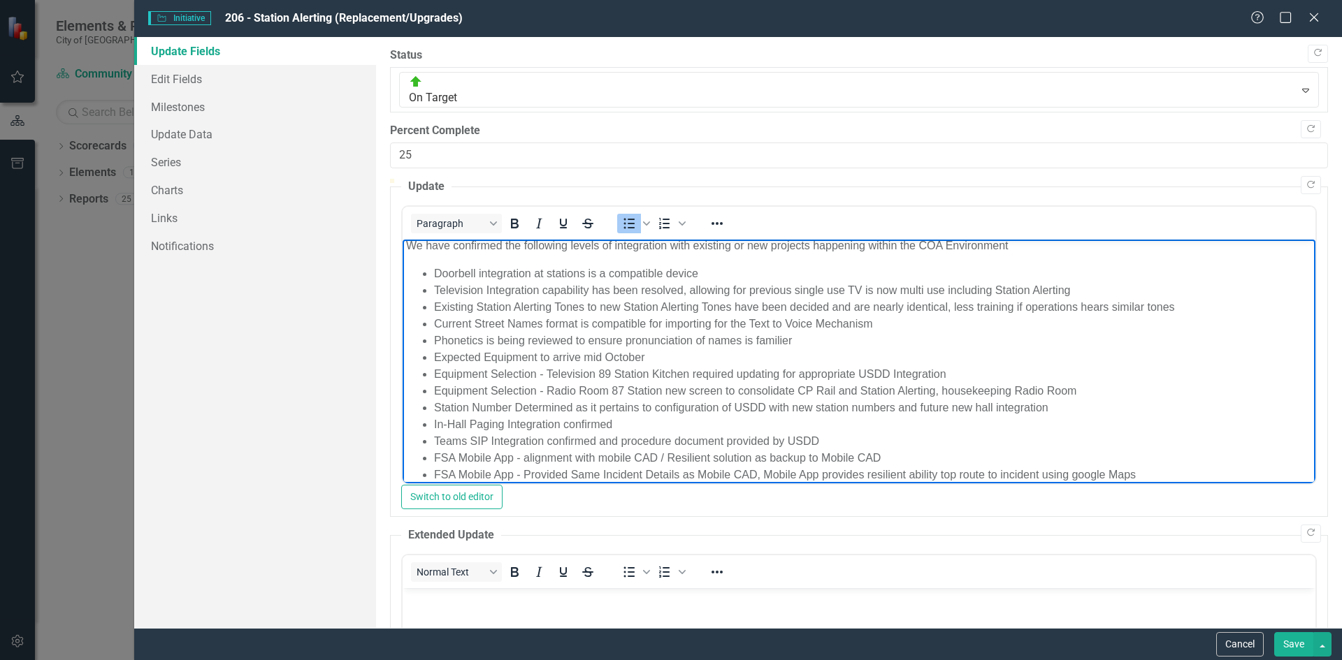
scroll to position [157, 0]
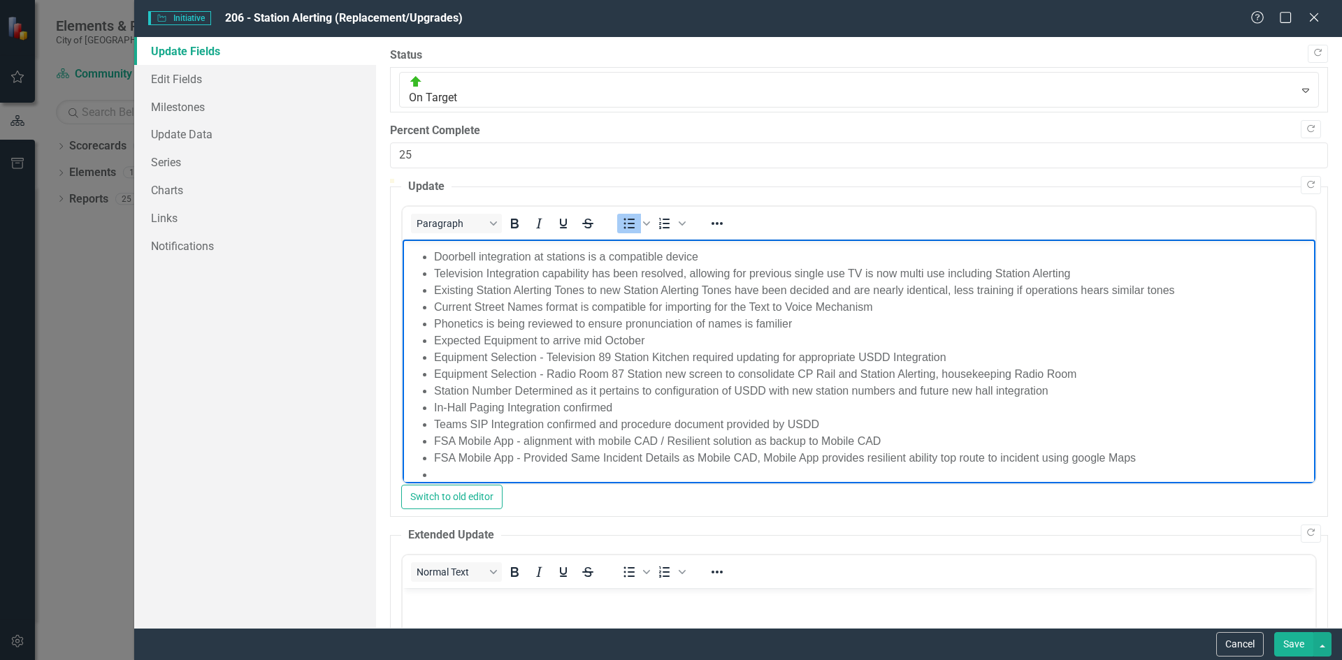
click at [446, 473] on li "Rich Text Area. Press ALT-0 for help." at bounding box center [872, 474] width 878 height 17
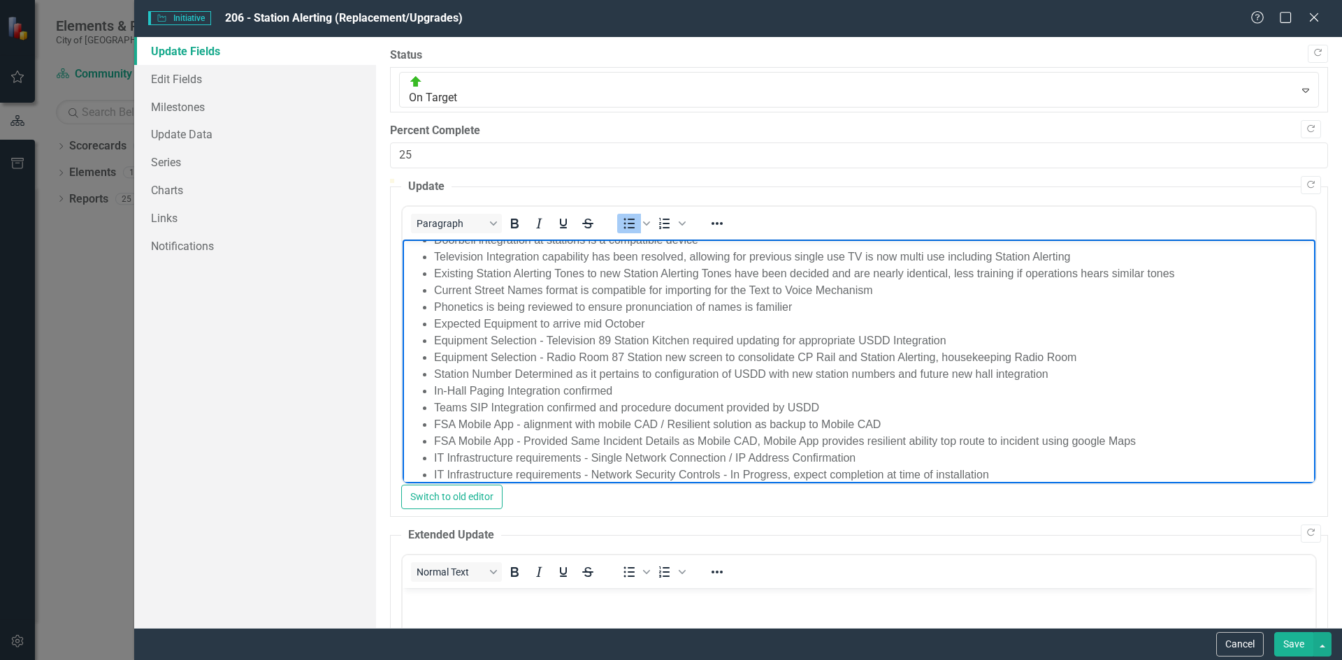
scroll to position [190, 0]
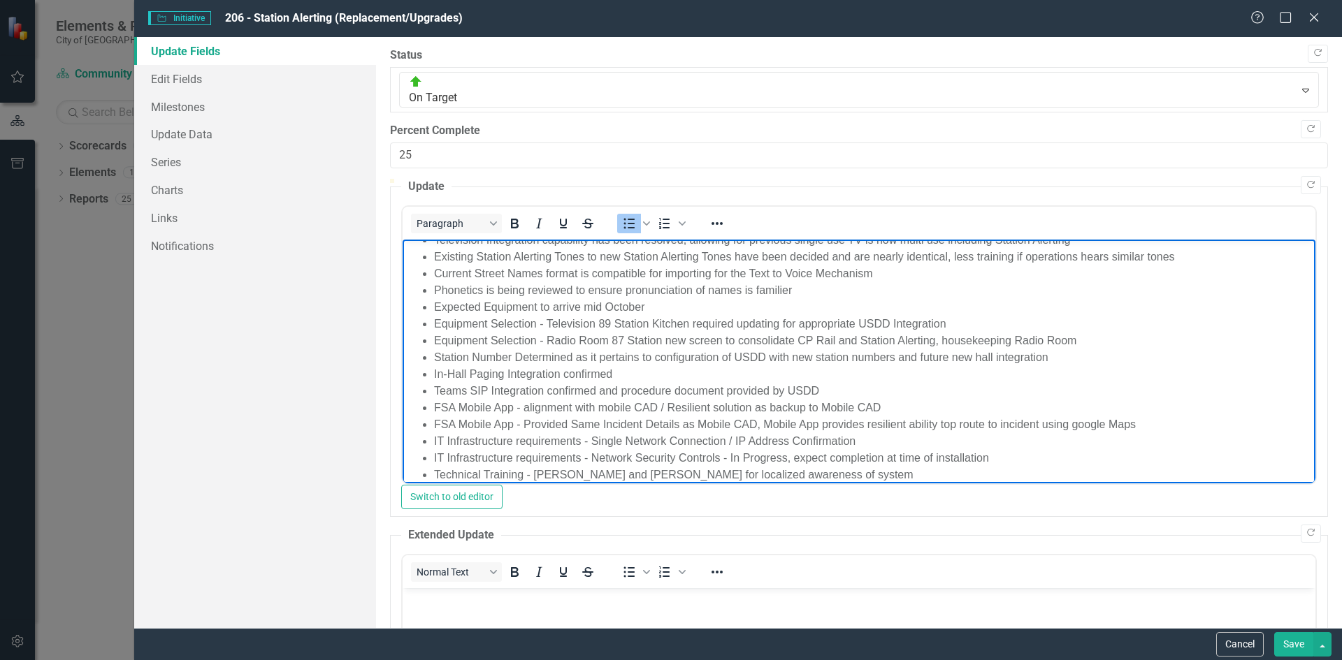
click at [651, 358] on li "Station Number Determined as it pertains to configuration of USDD with new stat…" at bounding box center [872, 357] width 878 height 17
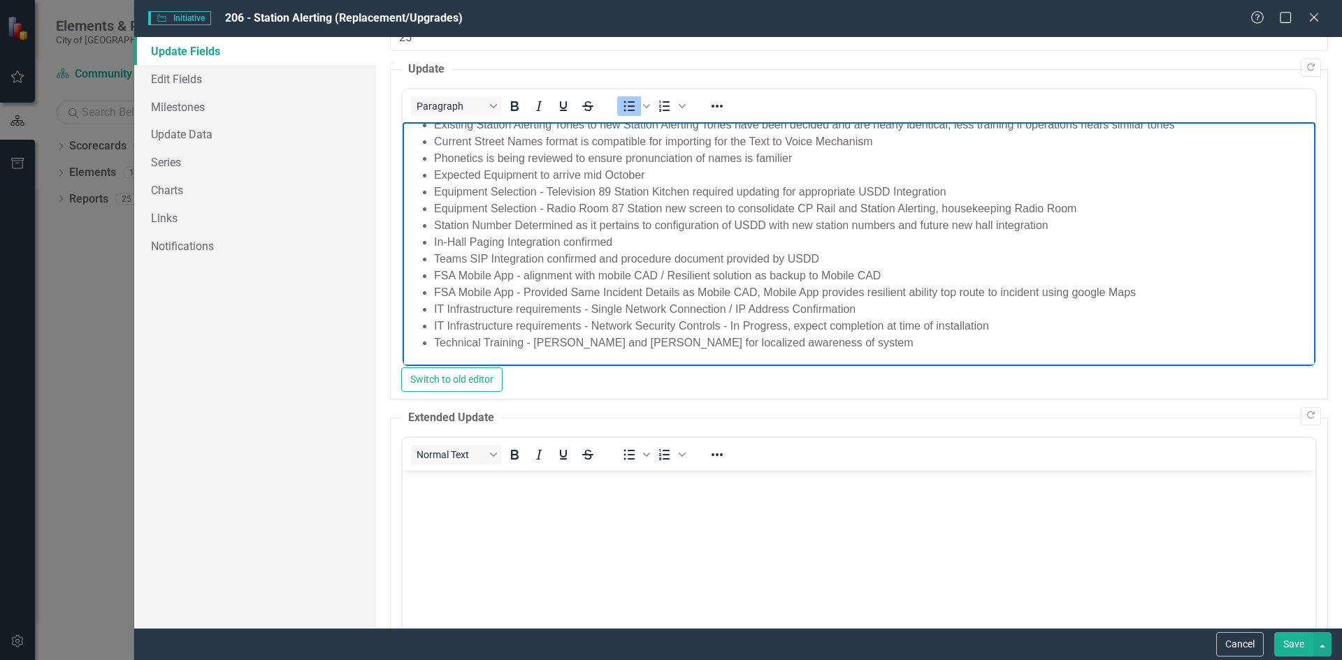
scroll to position [140, 0]
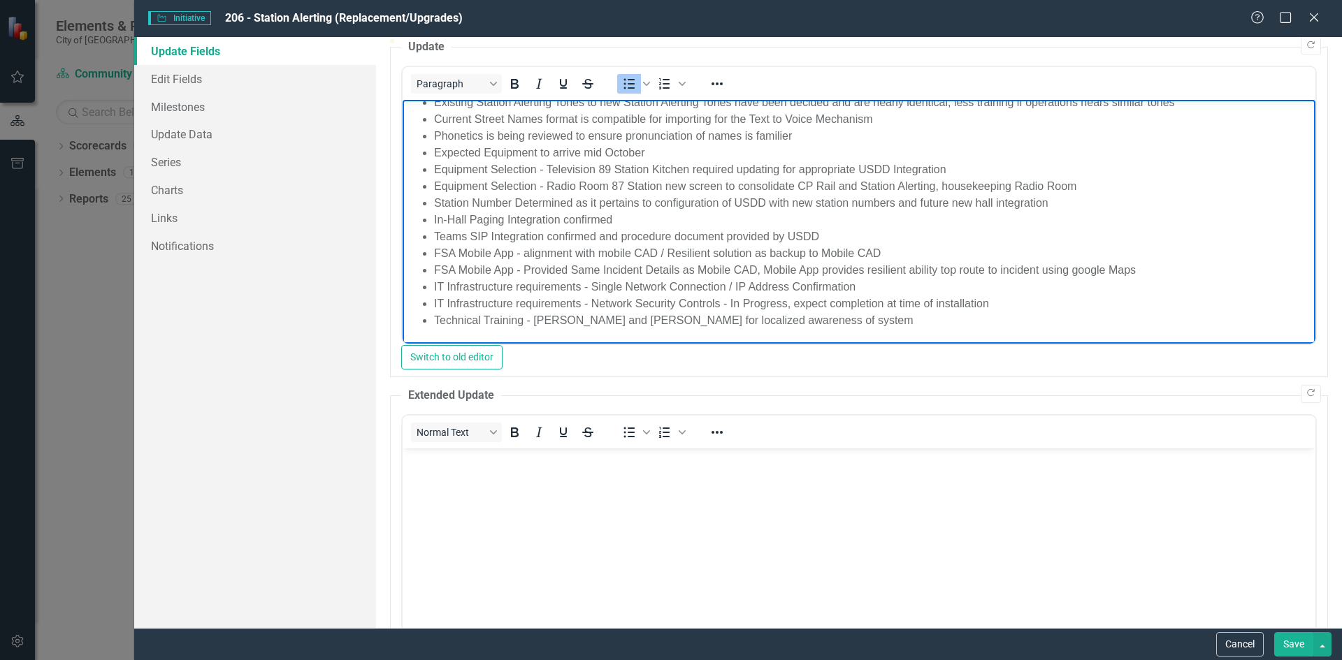
click at [785, 320] on li "Technical Training - [PERSON_NAME] and [PERSON_NAME] for localized awareness of…" at bounding box center [872, 320] width 878 height 17
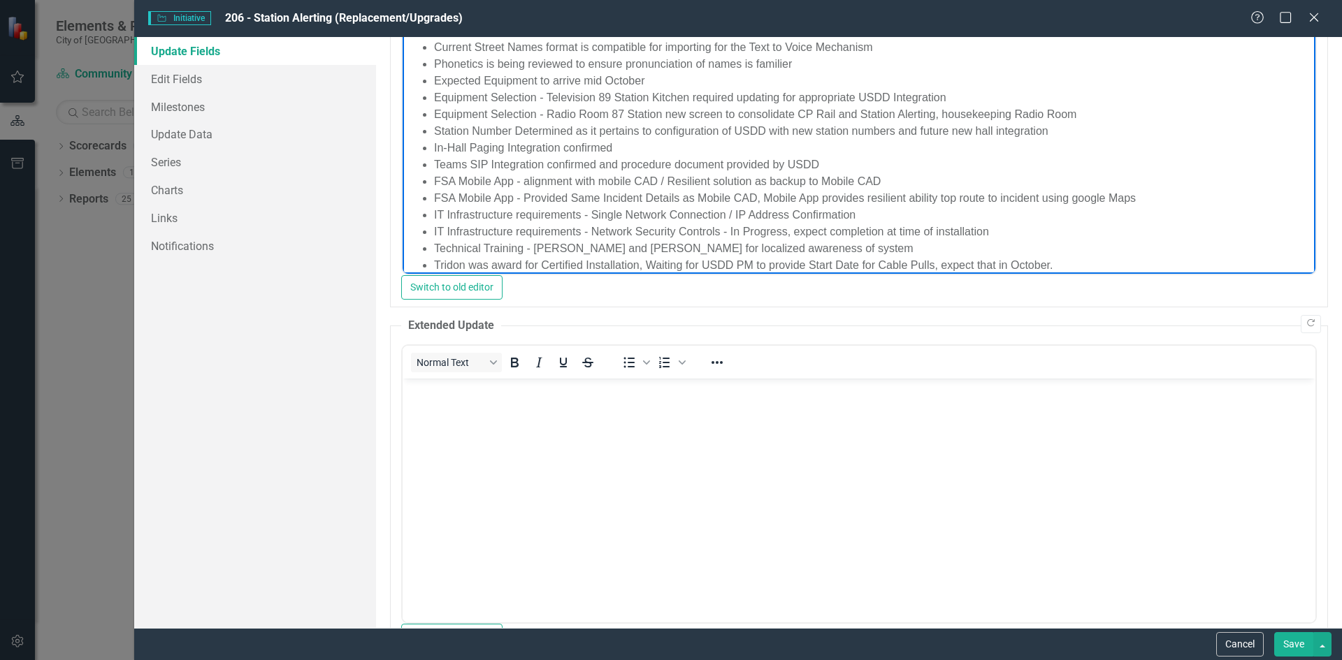
scroll to position [489, 0]
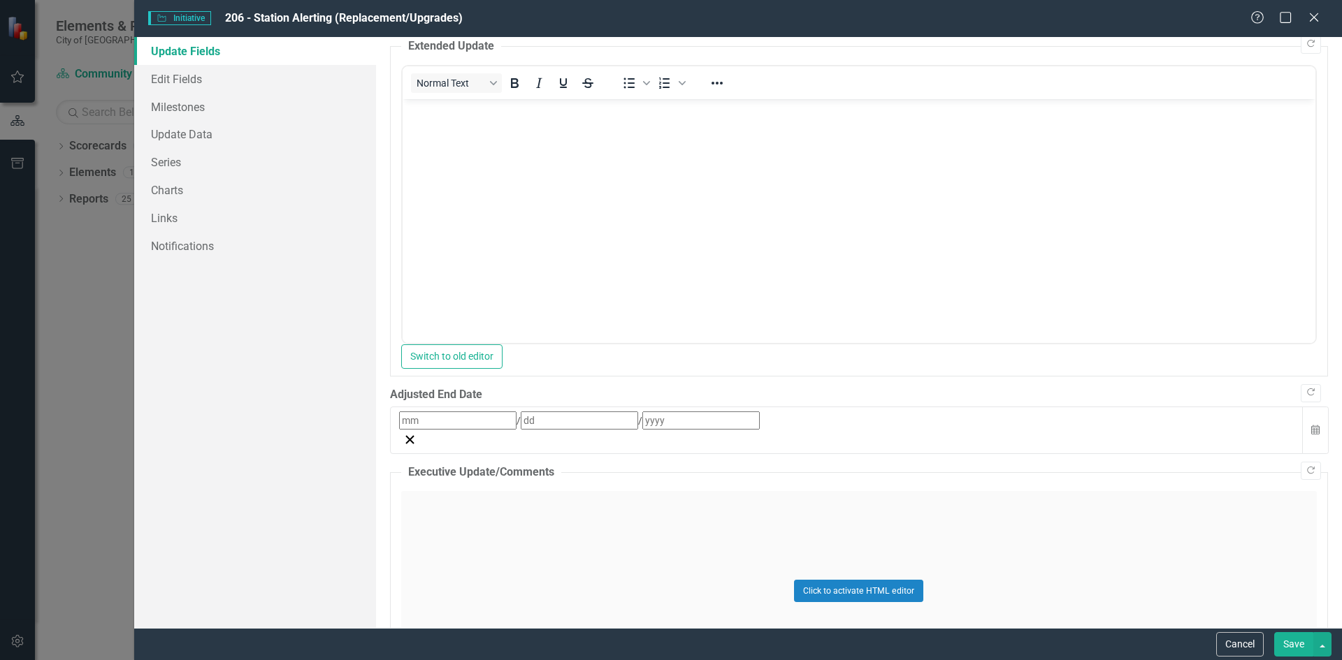
click at [516, 430] on div "/ /" at bounding box center [846, 421] width 895 height 18
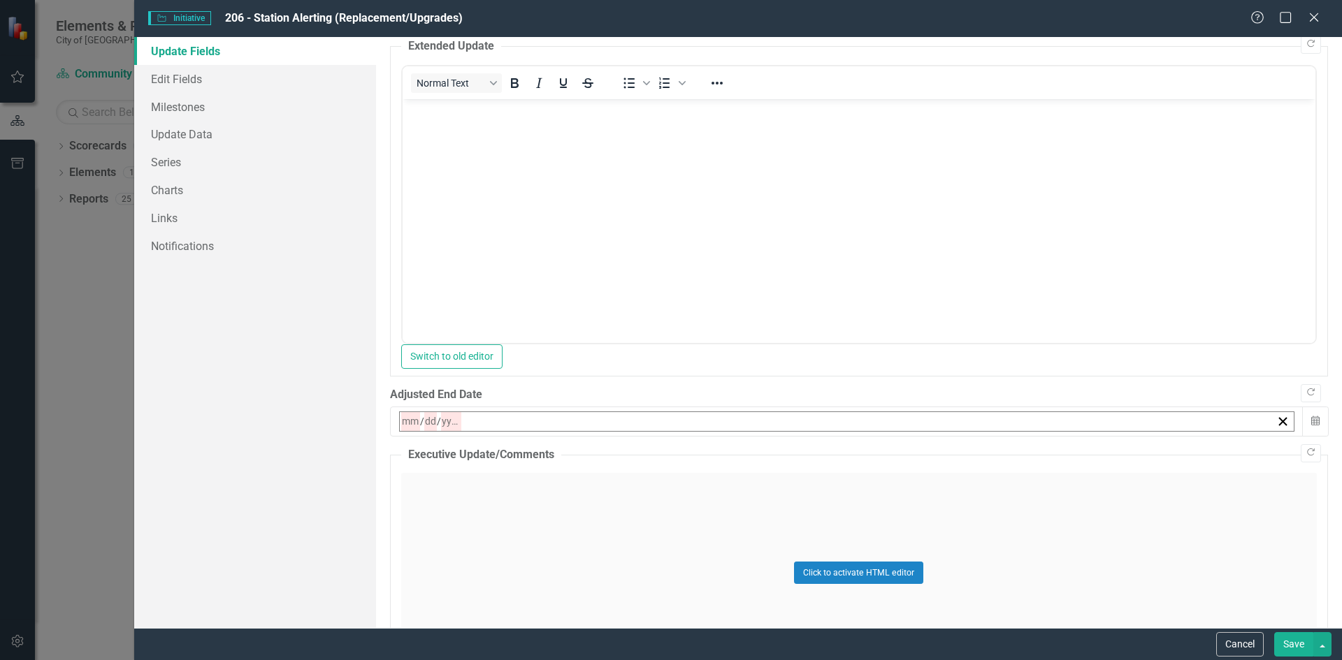
drag, startPoint x: 917, startPoint y: 550, endPoint x: 918, endPoint y: 540, distance: 9.9
click at [599, 541] on button "10" at bounding box center [582, 533] width 35 height 25
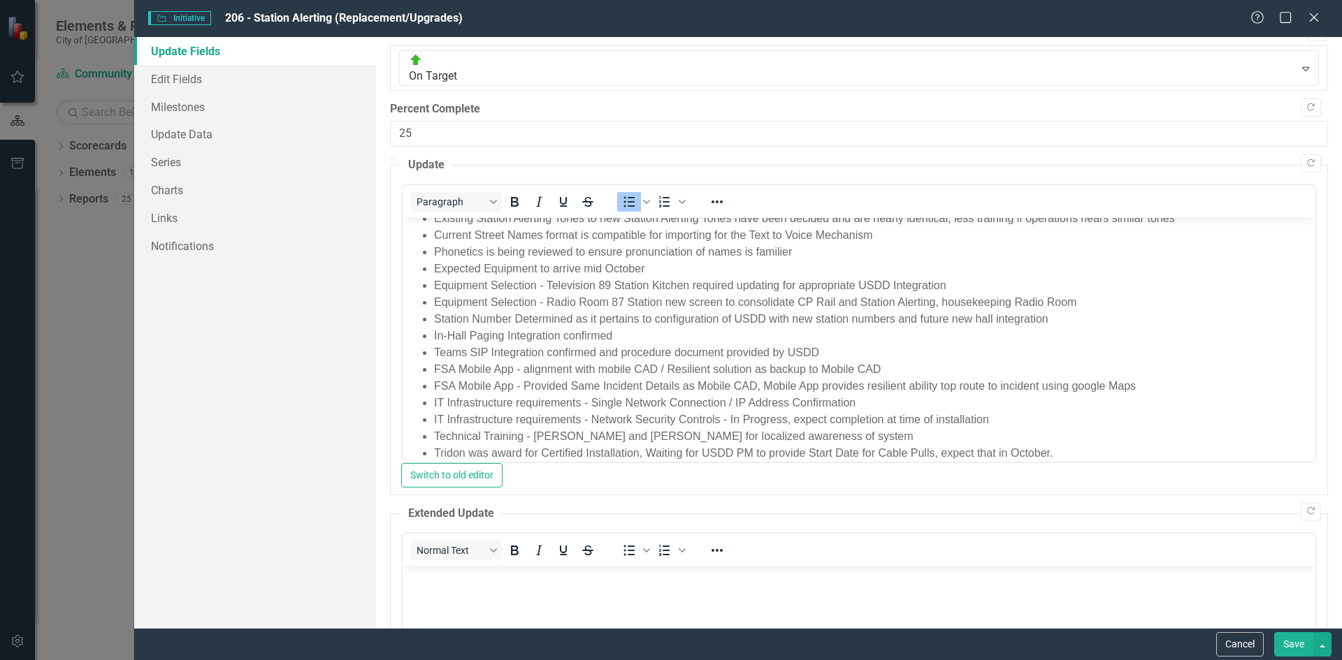
scroll to position [0, 0]
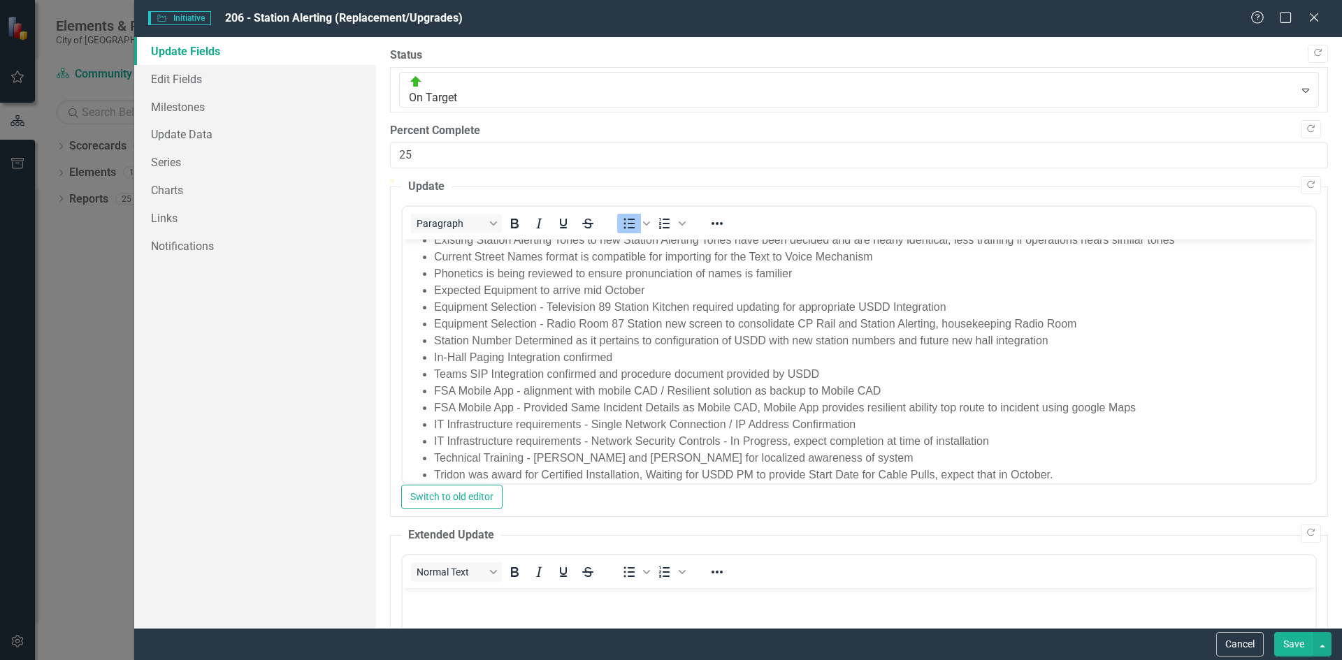
click at [1290, 636] on button "Save" at bounding box center [1293, 644] width 39 height 24
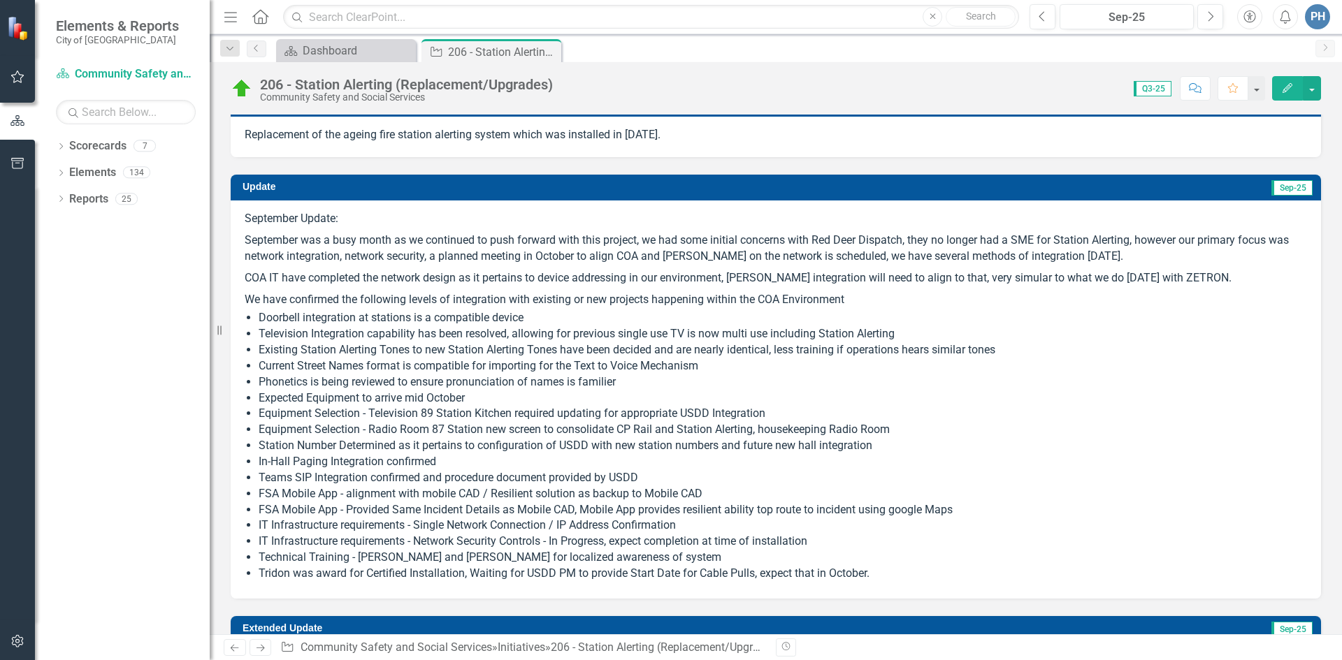
scroll to position [349, 0]
